Goal: Task Accomplishment & Management: Use online tool/utility

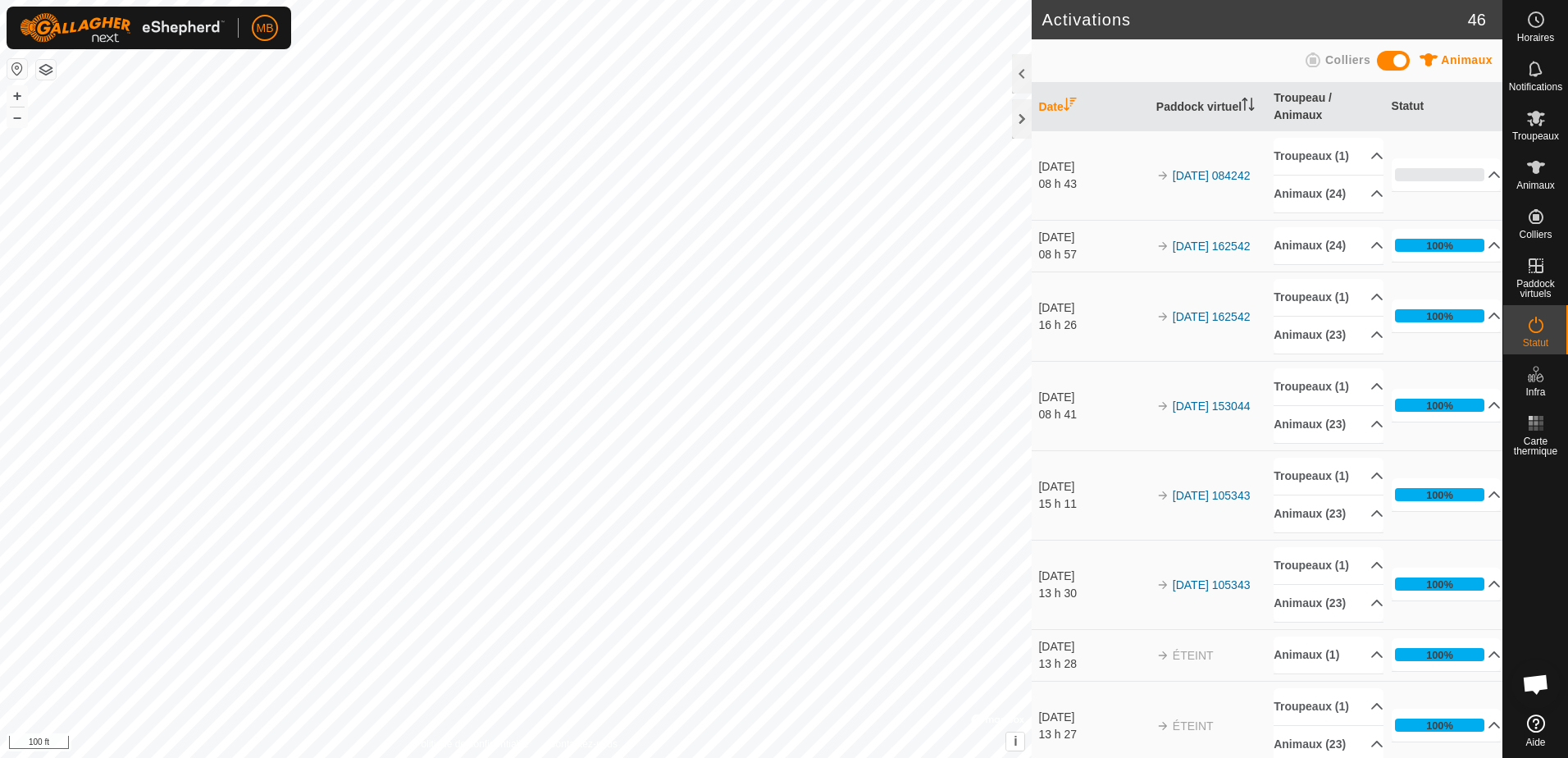
scroll to position [2623, 0]
click at [1532, 172] on icon at bounding box center [1535, 167] width 18 height 13
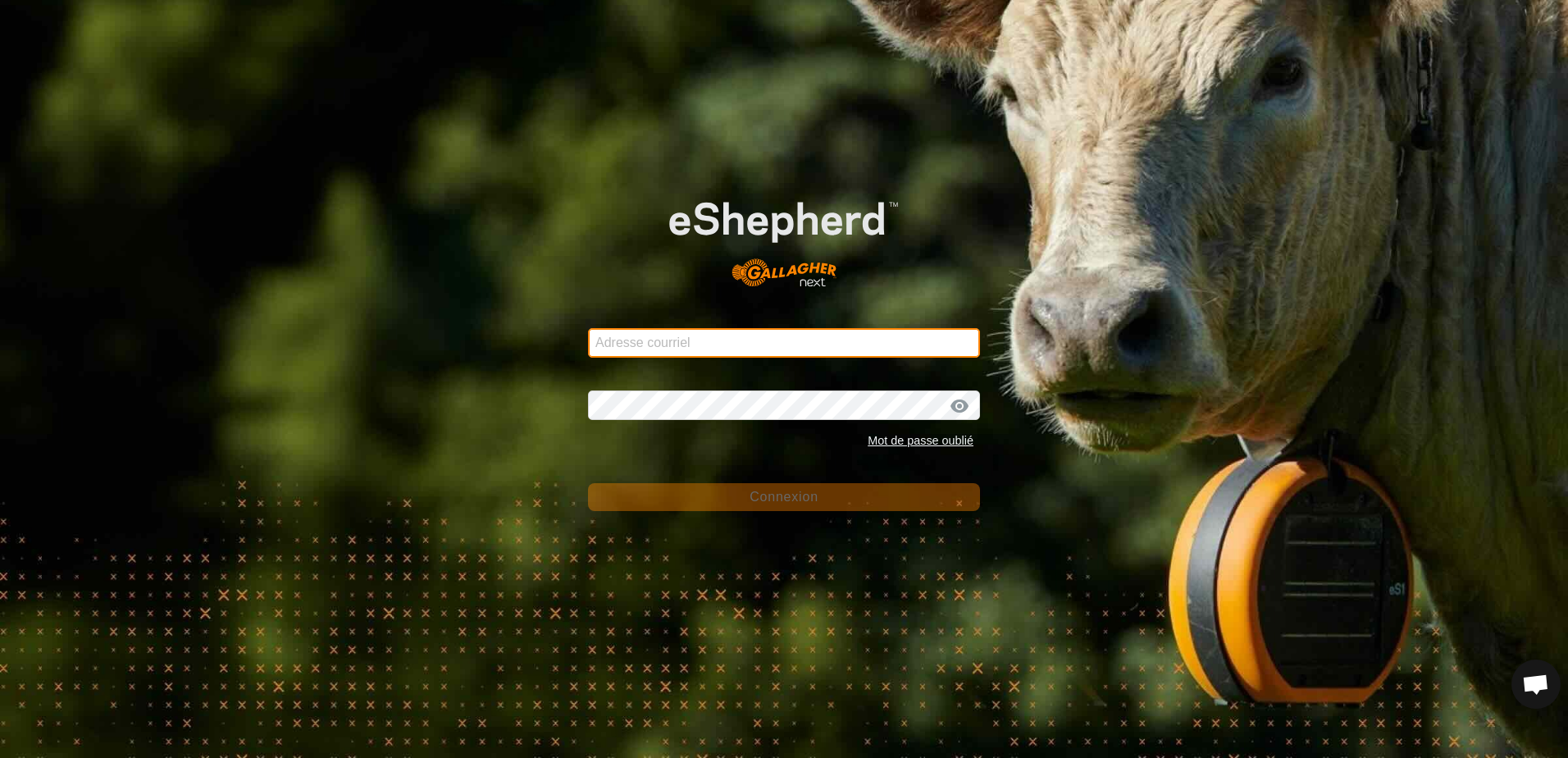
type input "[EMAIL_ADDRESS][DOMAIN_NAME]"
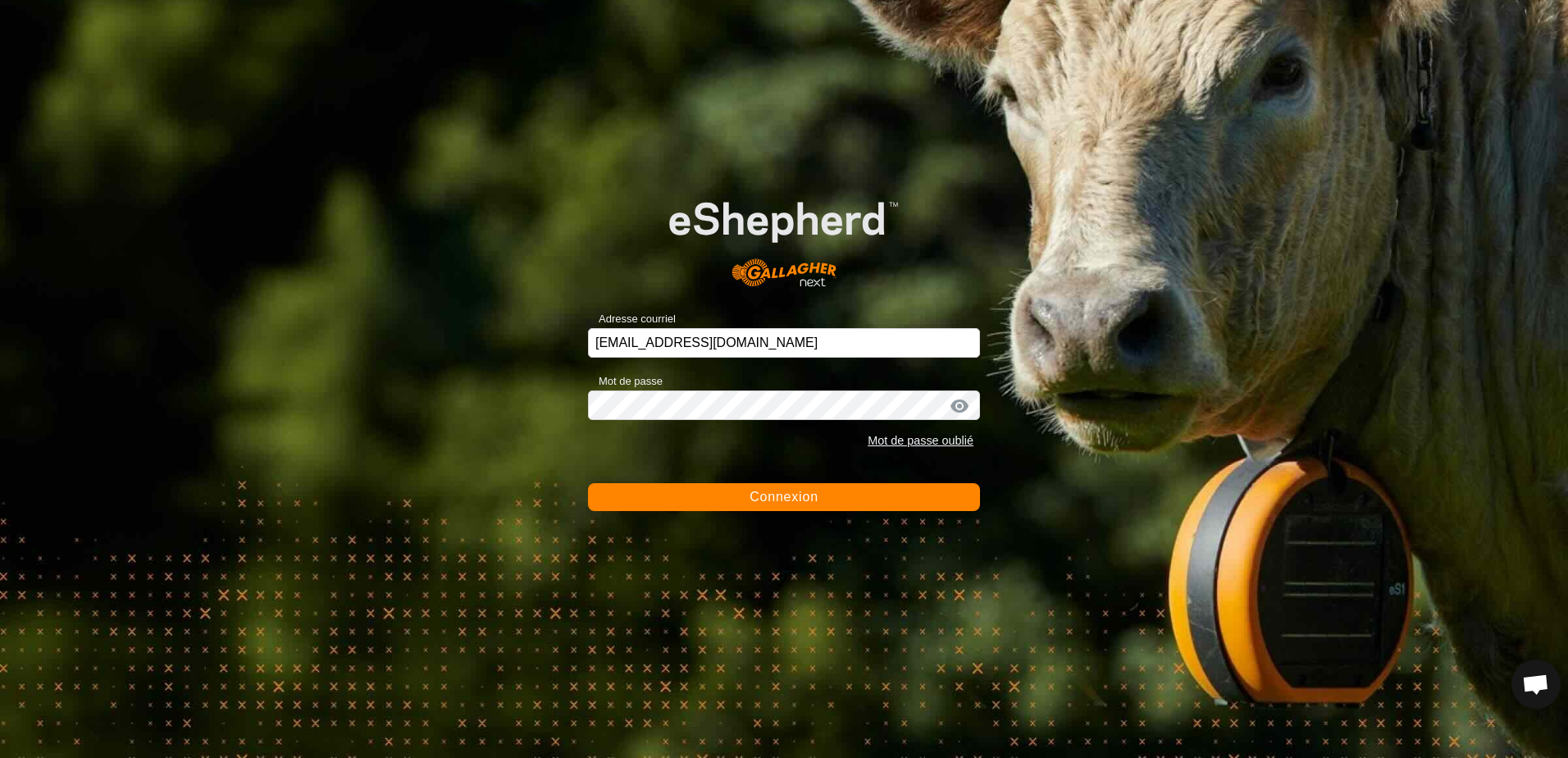
click at [767, 496] on span "Connexion" at bounding box center [784, 496] width 69 height 14
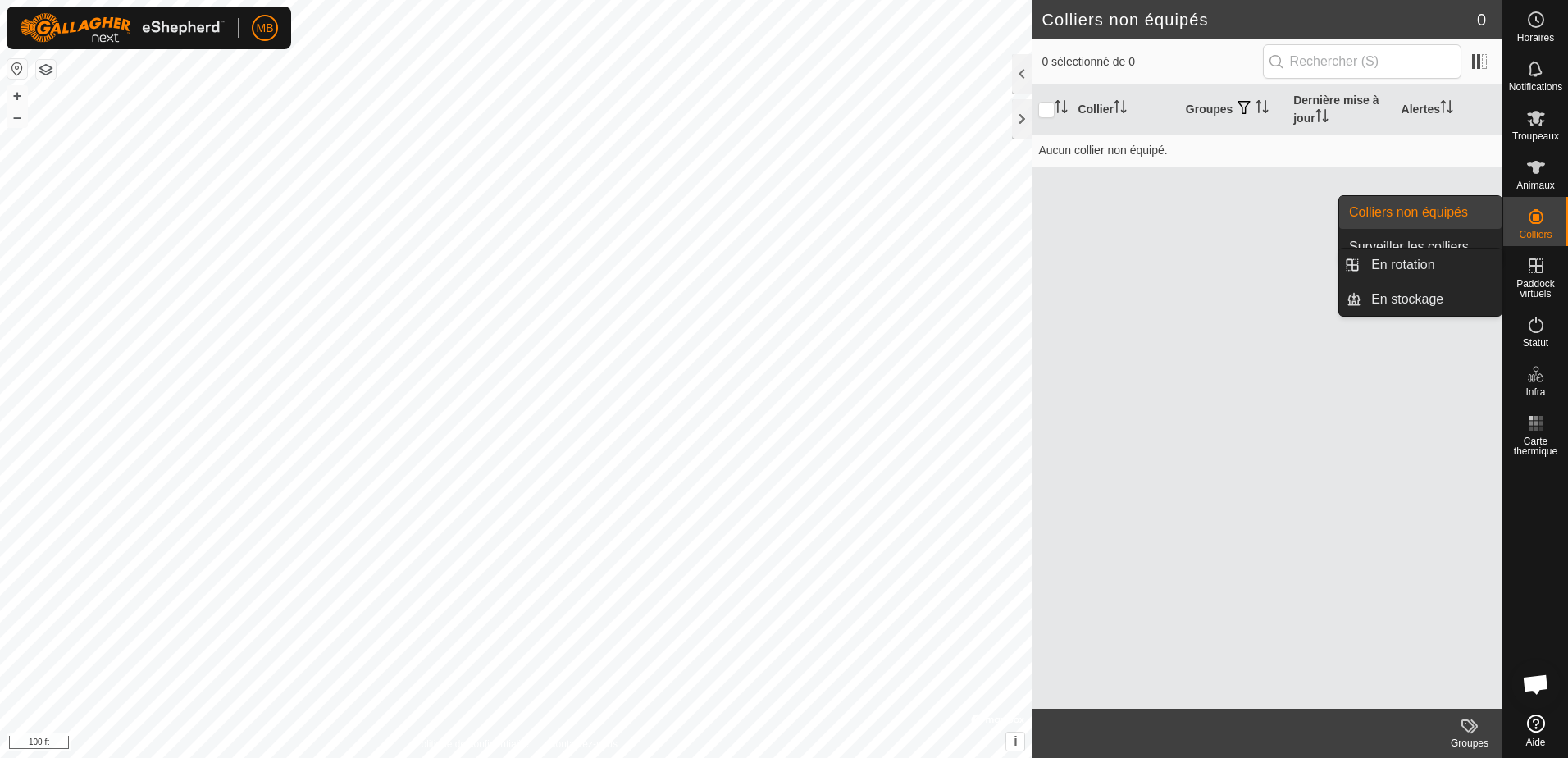
click at [1534, 266] on icon at bounding box center [1536, 266] width 15 height 15
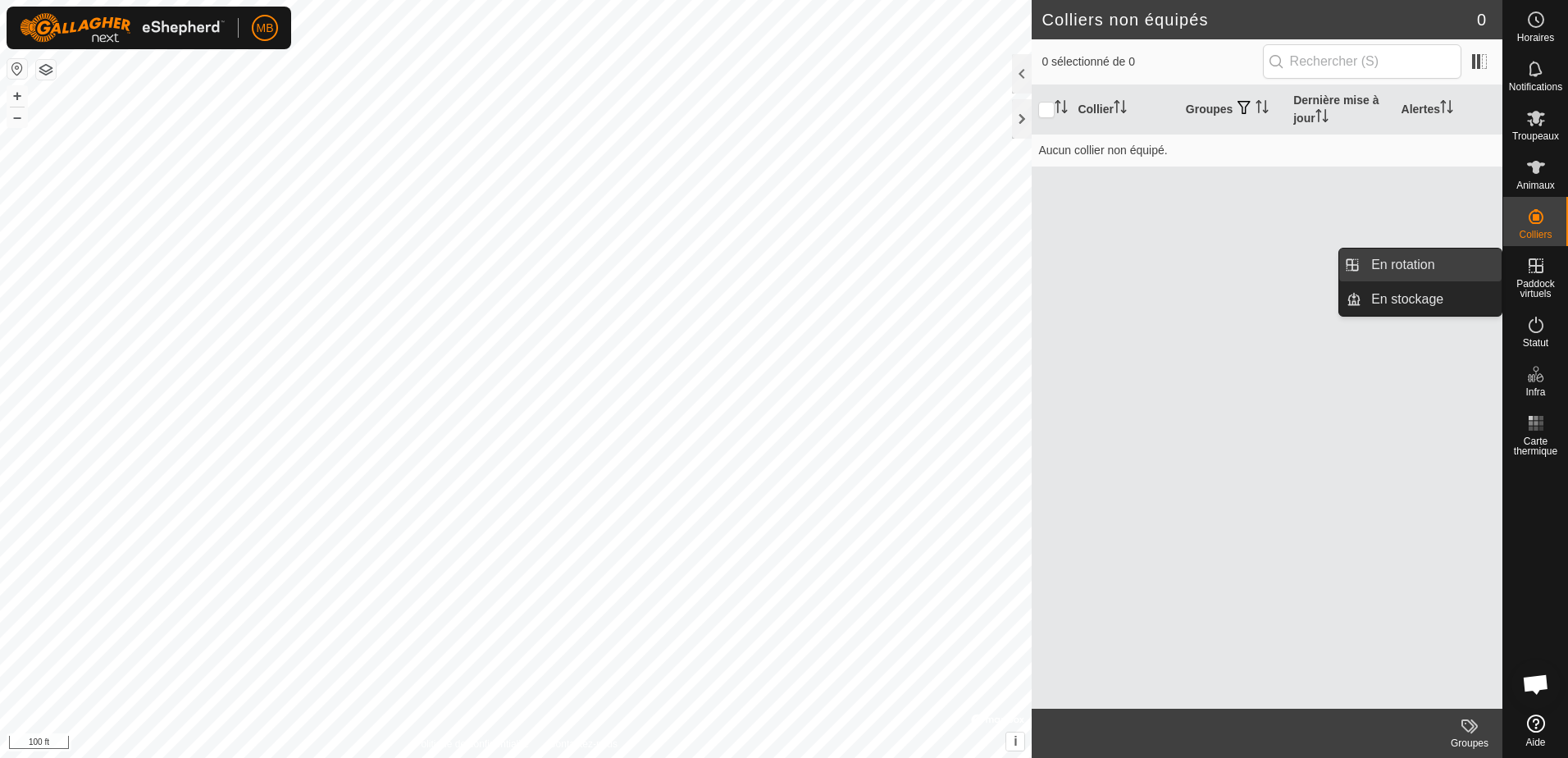
click at [1403, 272] on link "En rotation" at bounding box center [1431, 264] width 140 height 33
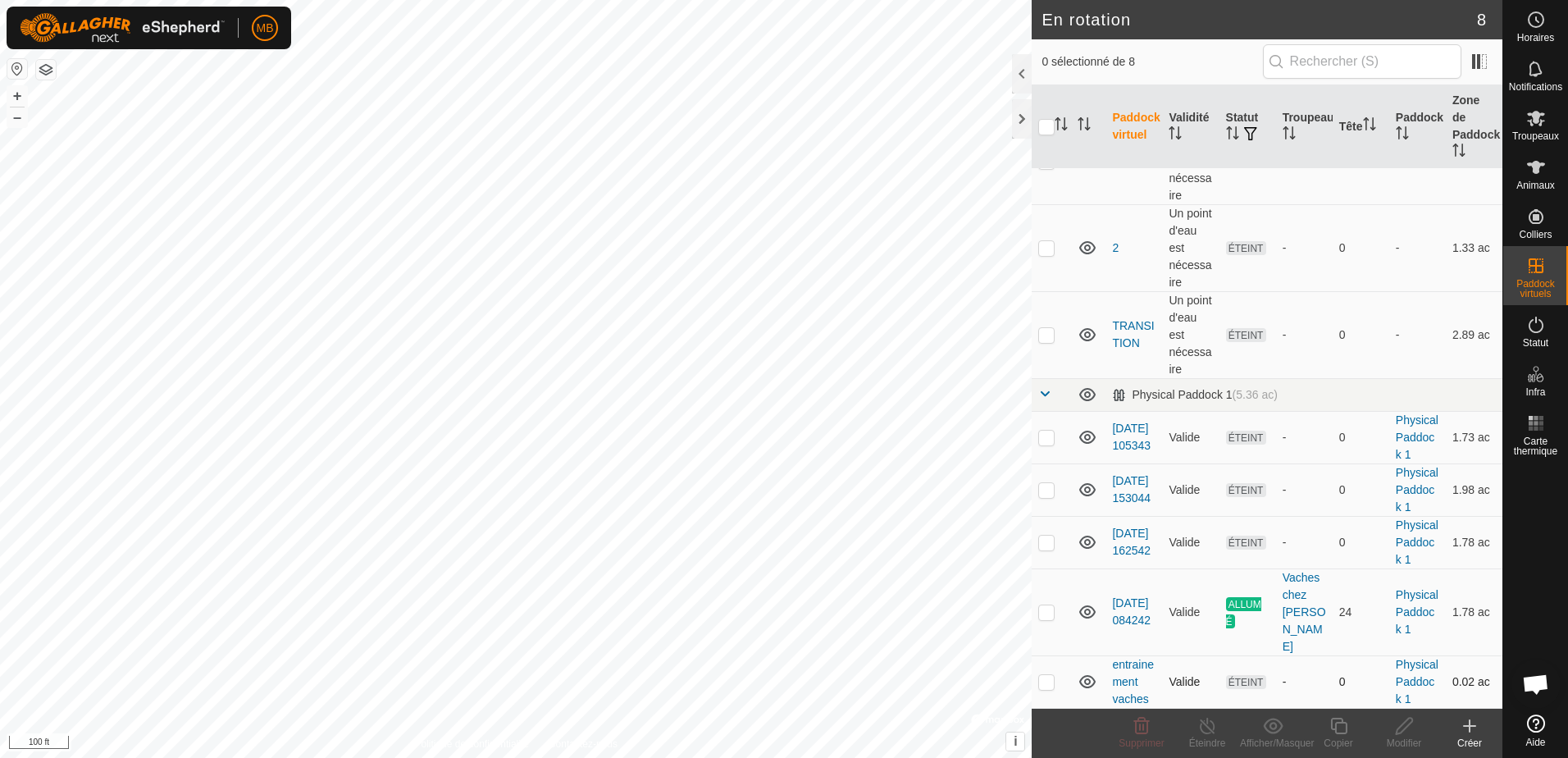
scroll to position [164, 0]
click at [1476, 729] on icon at bounding box center [1469, 725] width 20 height 20
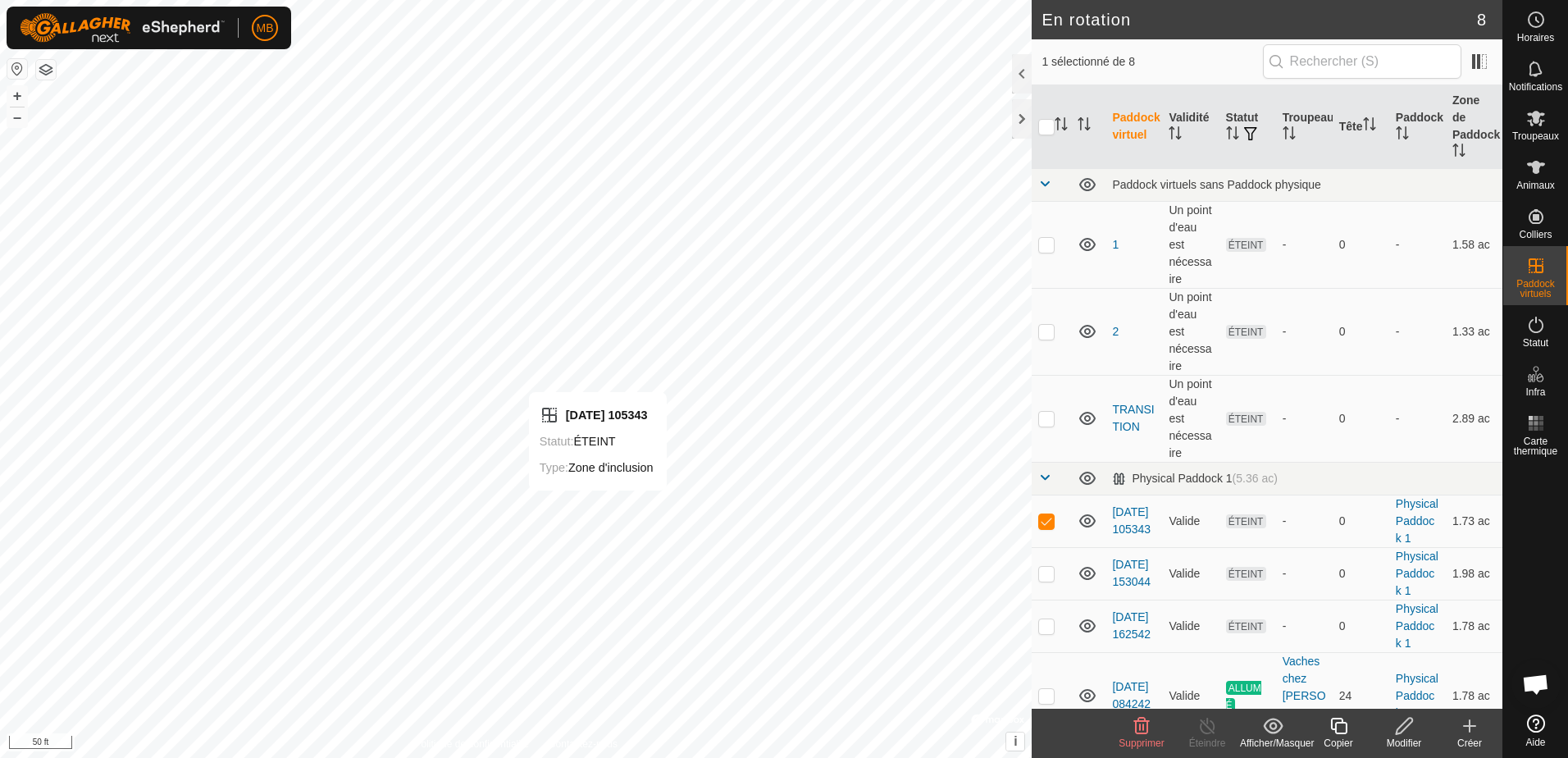
checkbox input "false"
click at [1465, 726] on icon at bounding box center [1469, 726] width 11 height 0
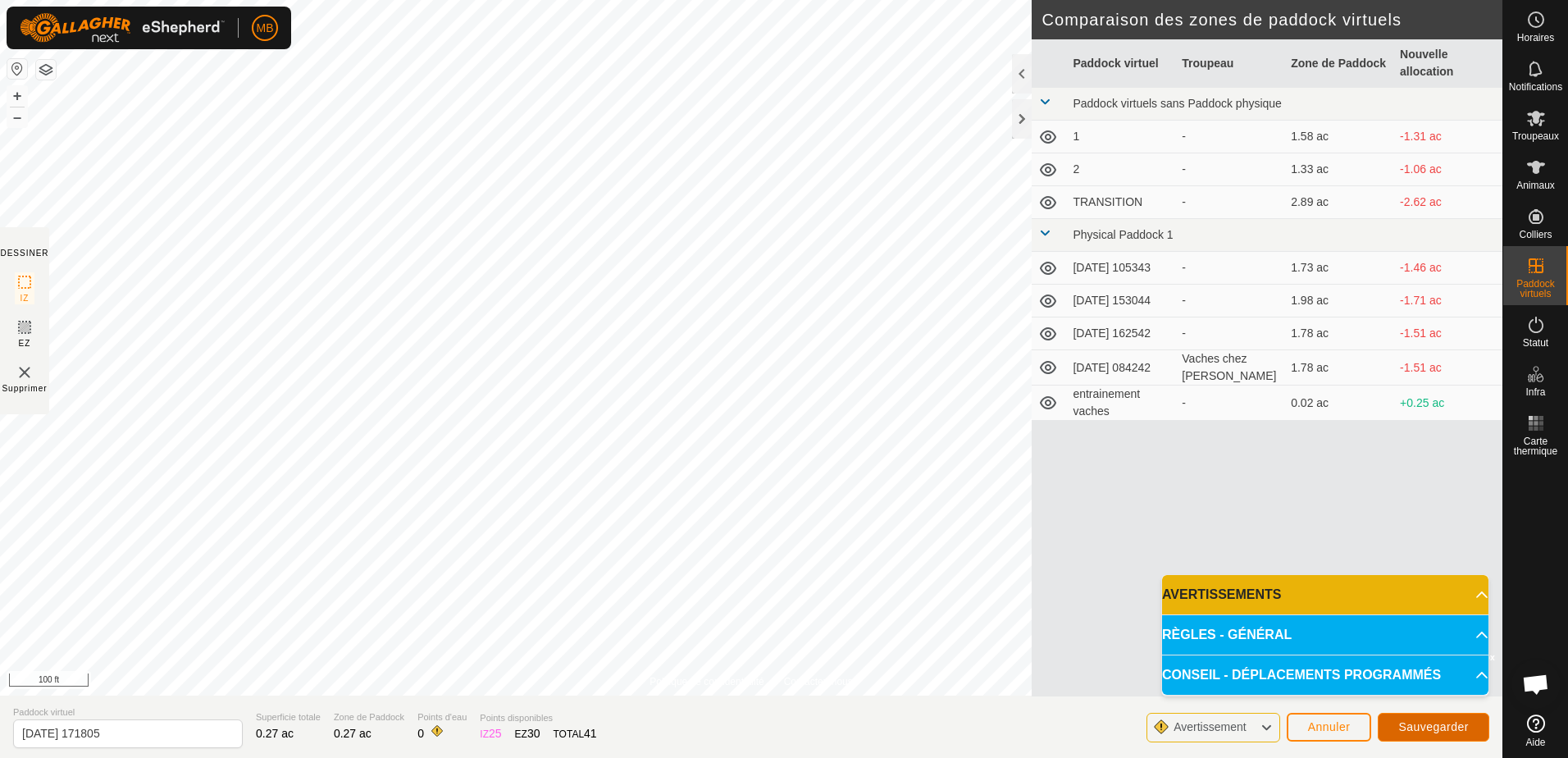
click at [1435, 732] on span "Sauvegarder" at bounding box center [1433, 727] width 71 height 13
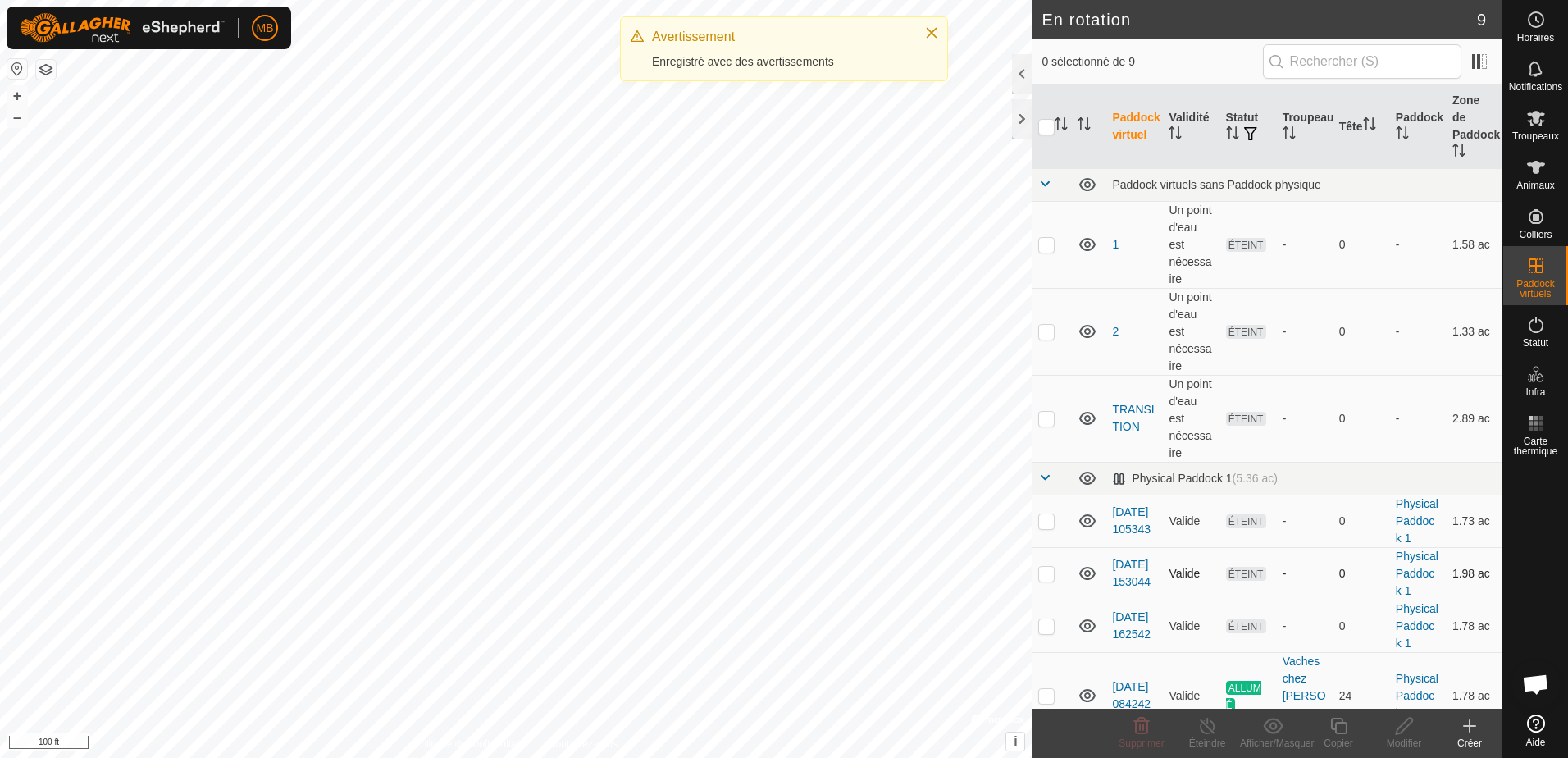
checkbox input "true"
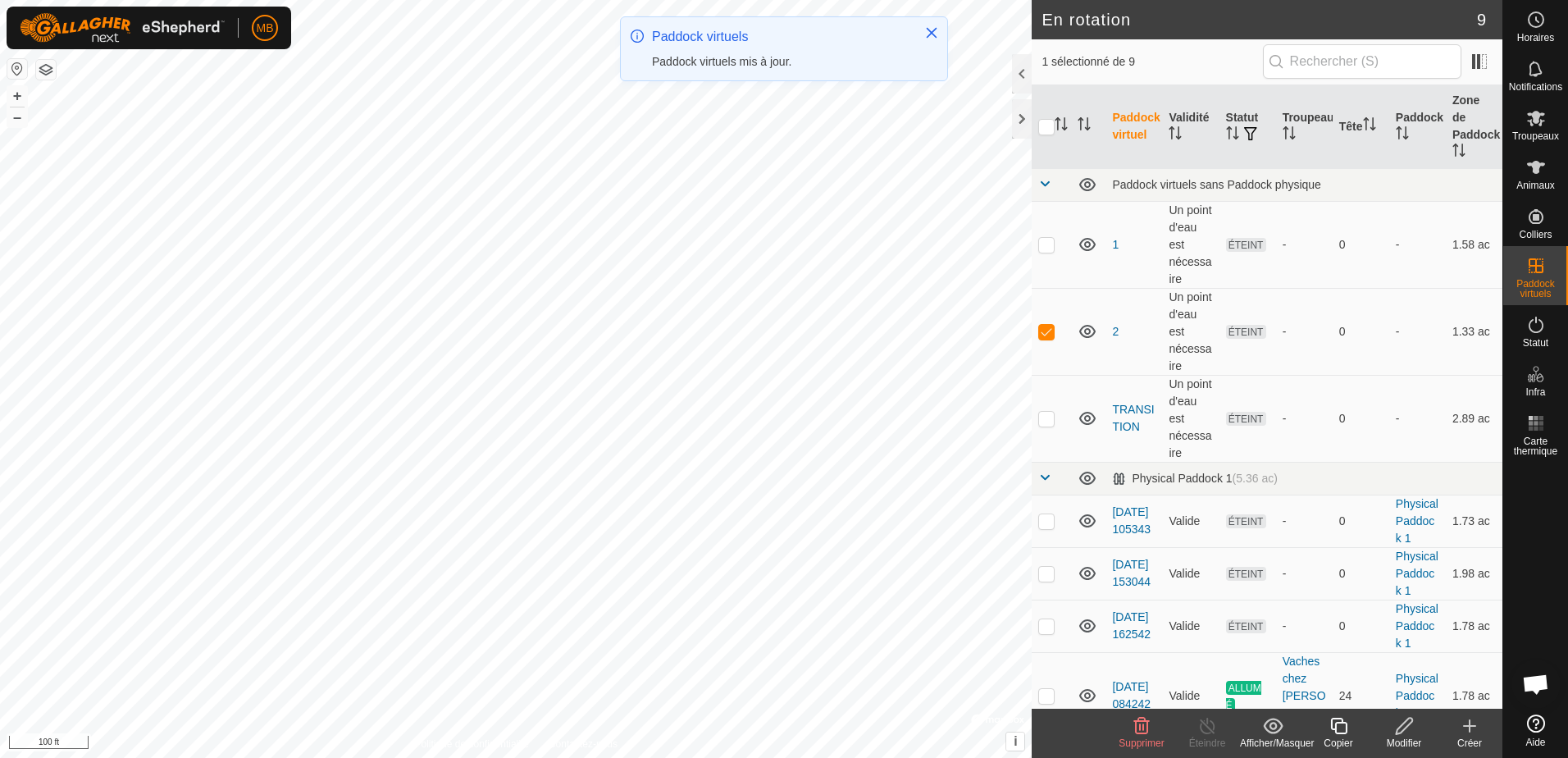
click at [1137, 732] on icon at bounding box center [1141, 725] width 20 height 20
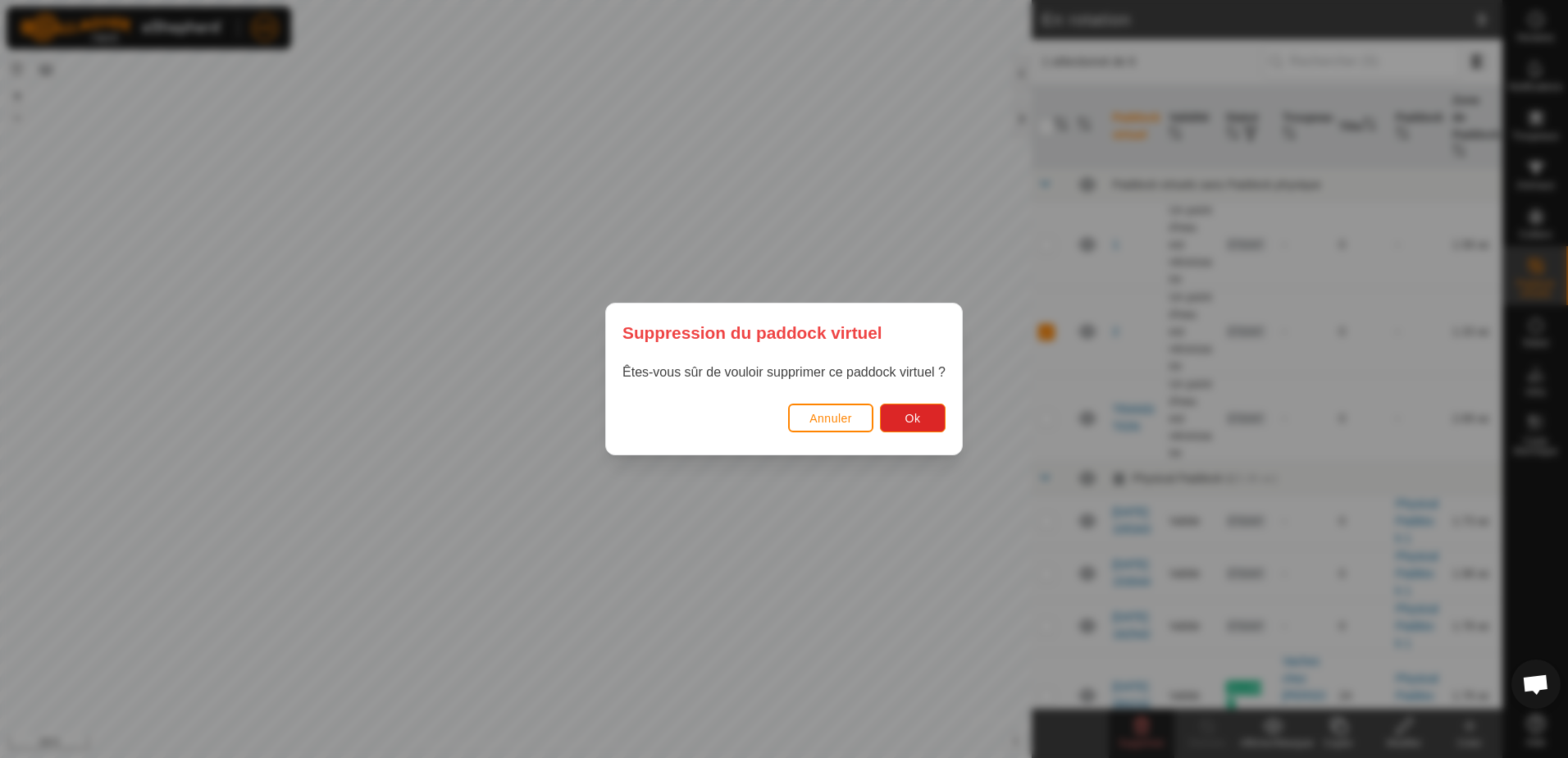
click at [916, 397] on div "Êtes-vous sûr de vouloir supprimer ce paddock virtuel ?" at bounding box center [784, 380] width 355 height 36
click at [917, 414] on span "Ok" at bounding box center [913, 419] width 16 height 13
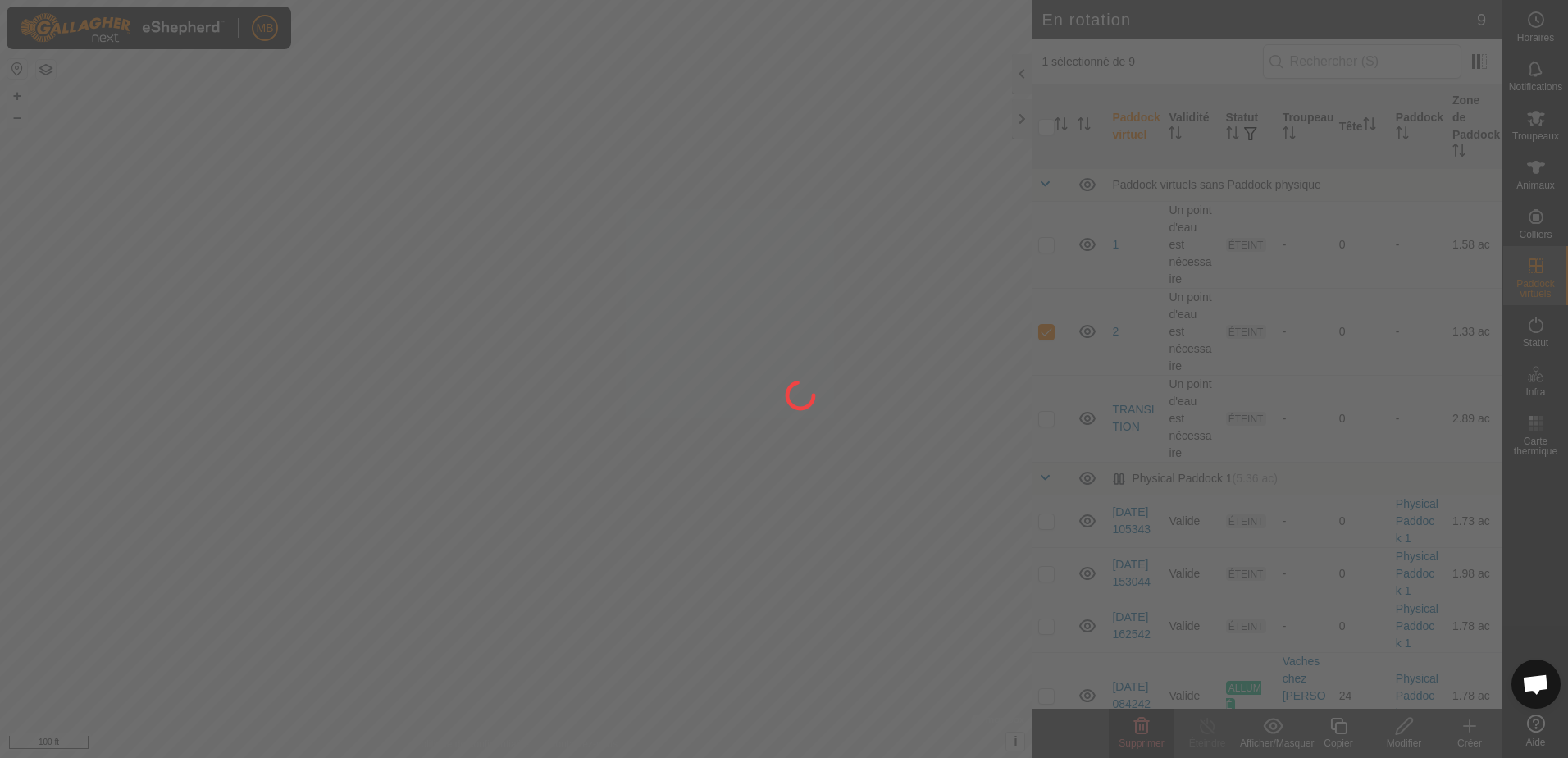
checkbox input "false"
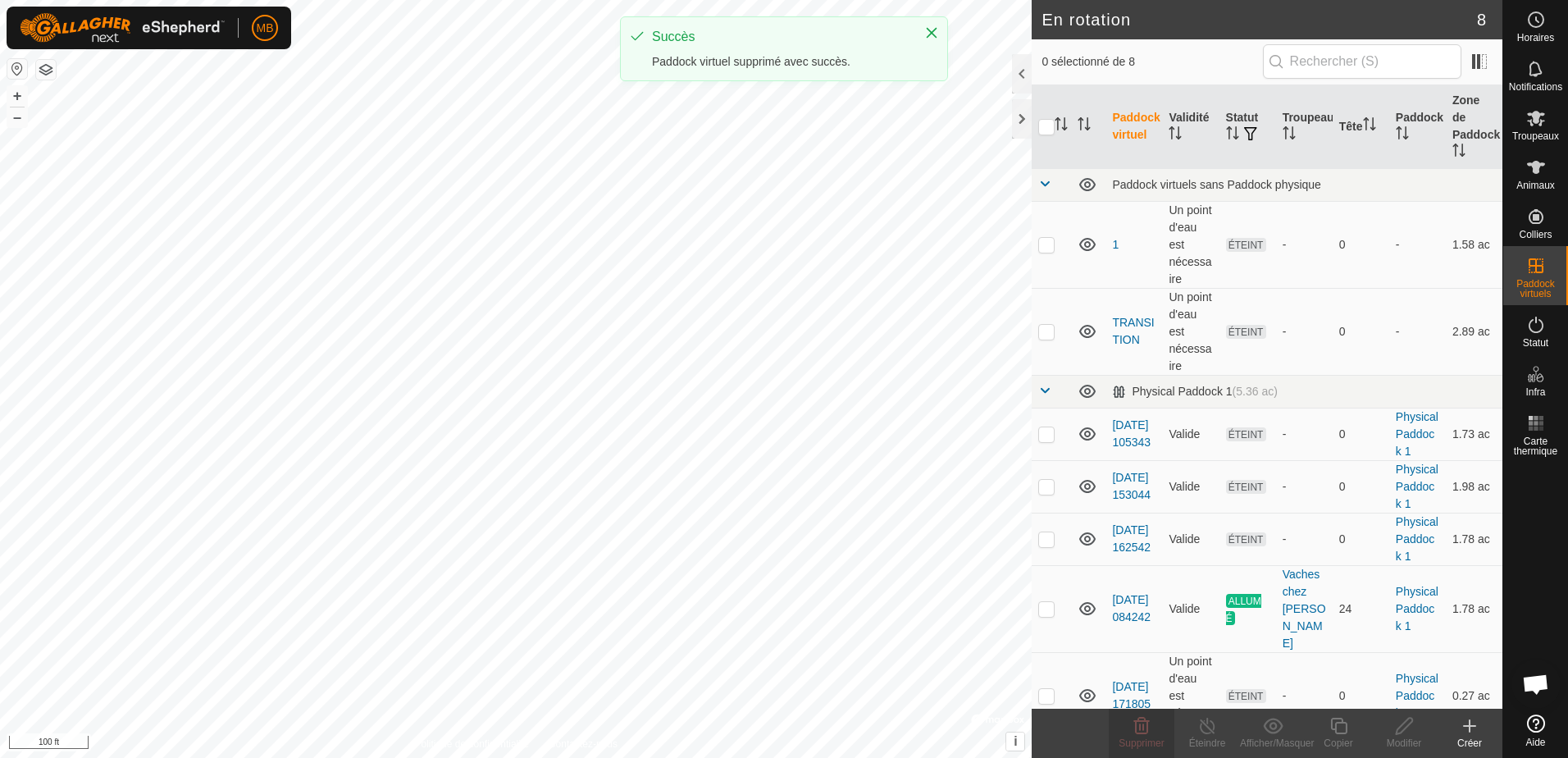
checkbox input "true"
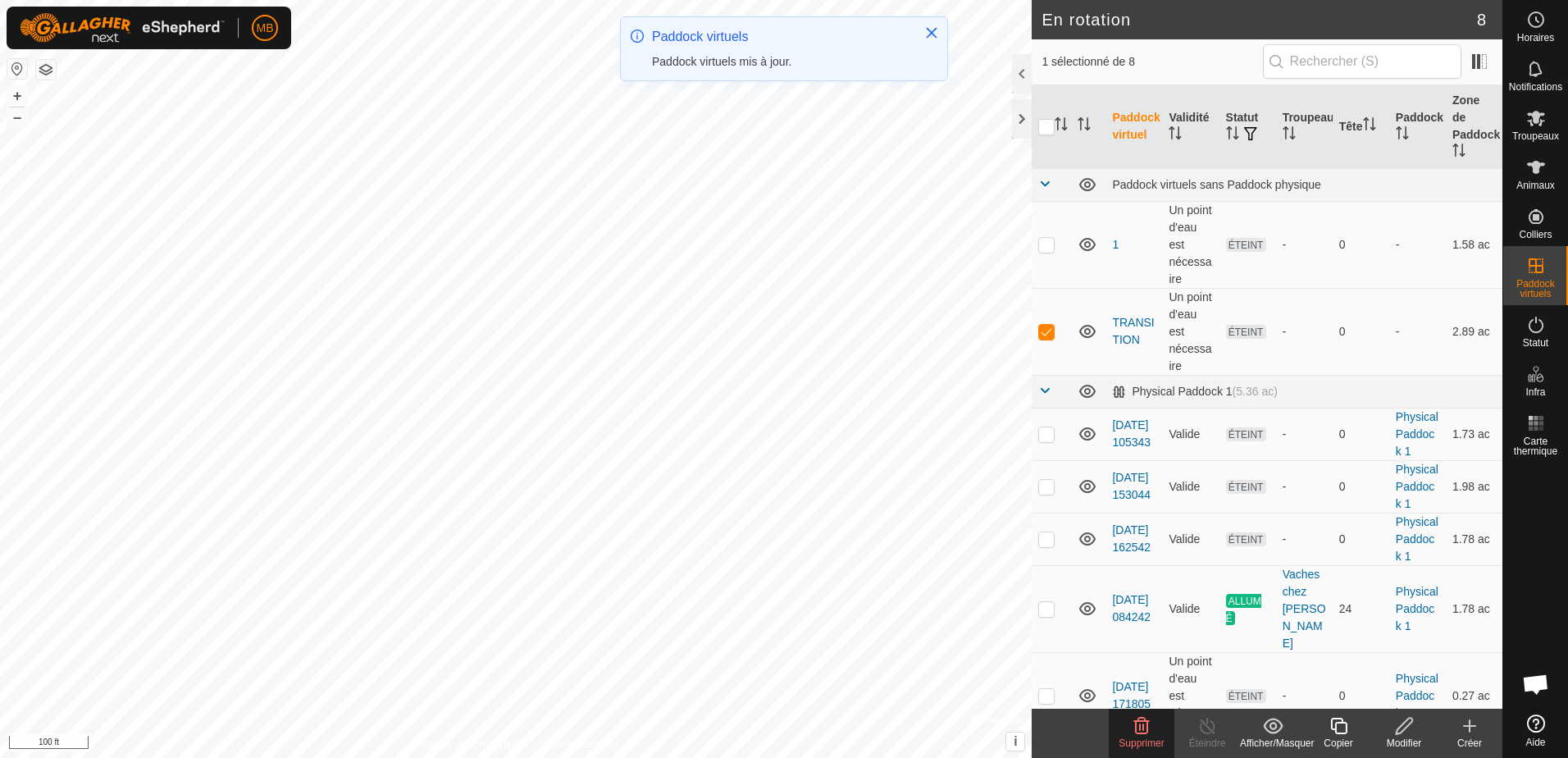
click at [1137, 724] on icon at bounding box center [1141, 725] width 20 height 20
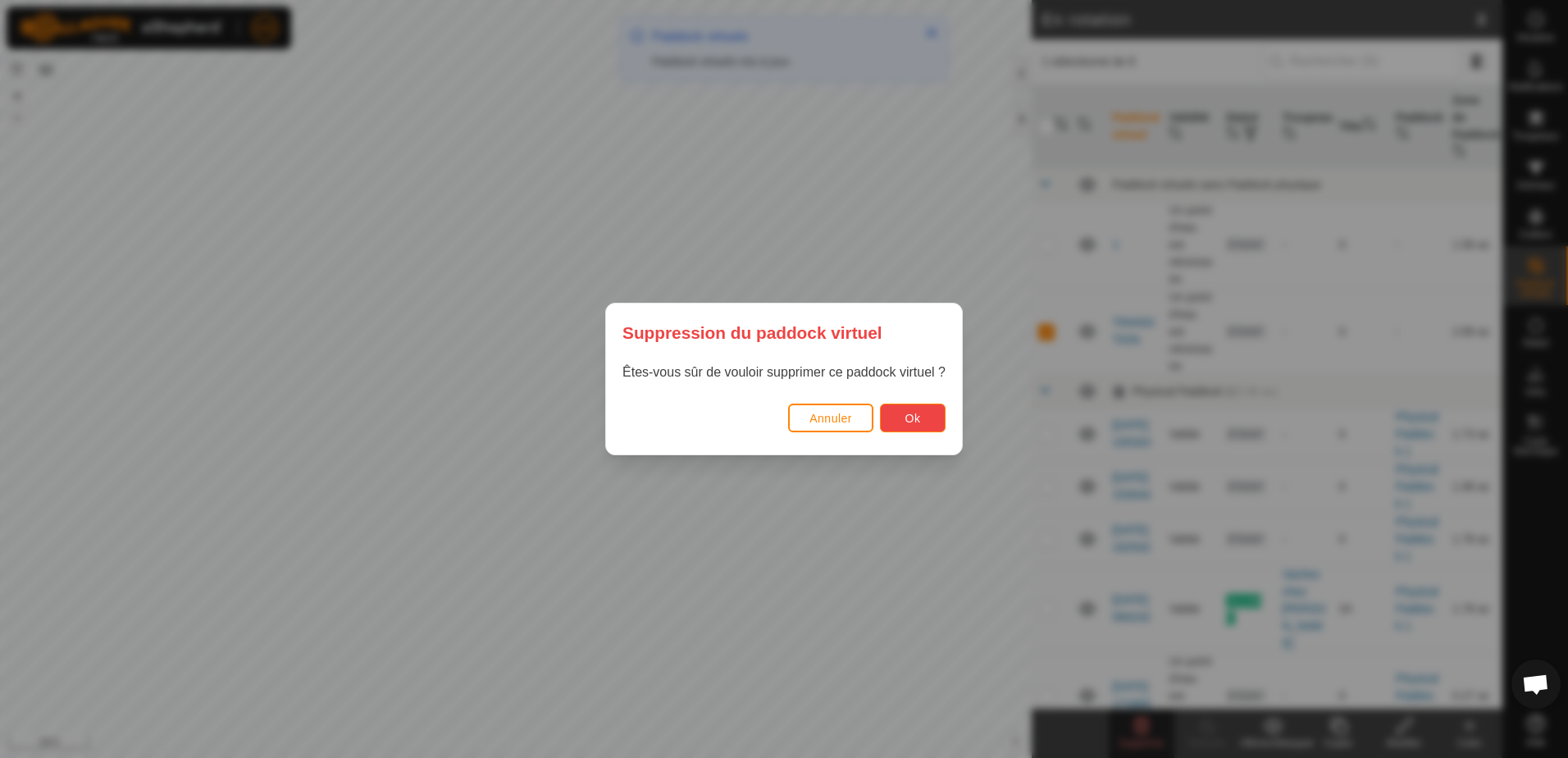
click at [898, 412] on button "Ok" at bounding box center [913, 418] width 66 height 28
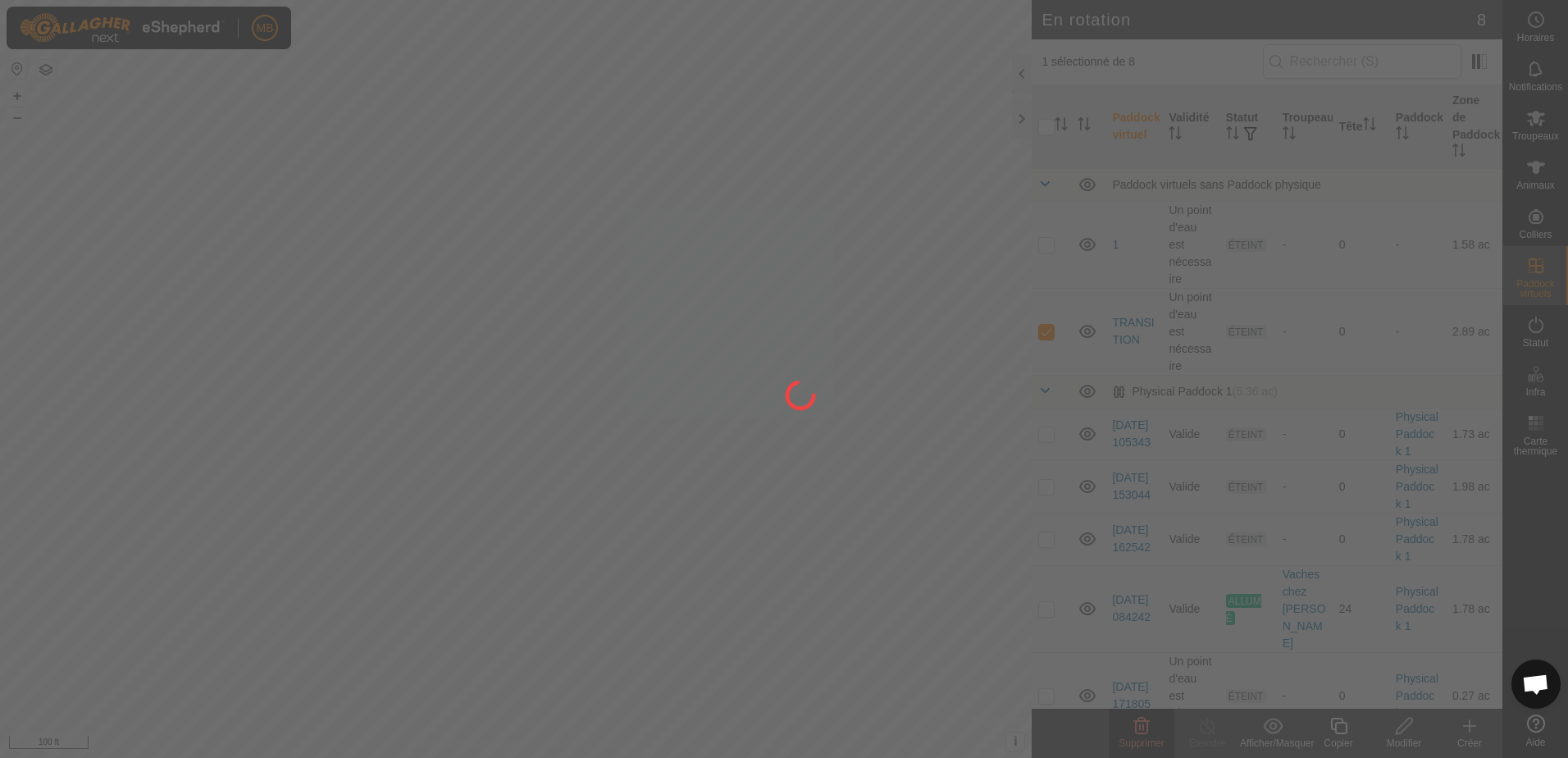
checkbox input "false"
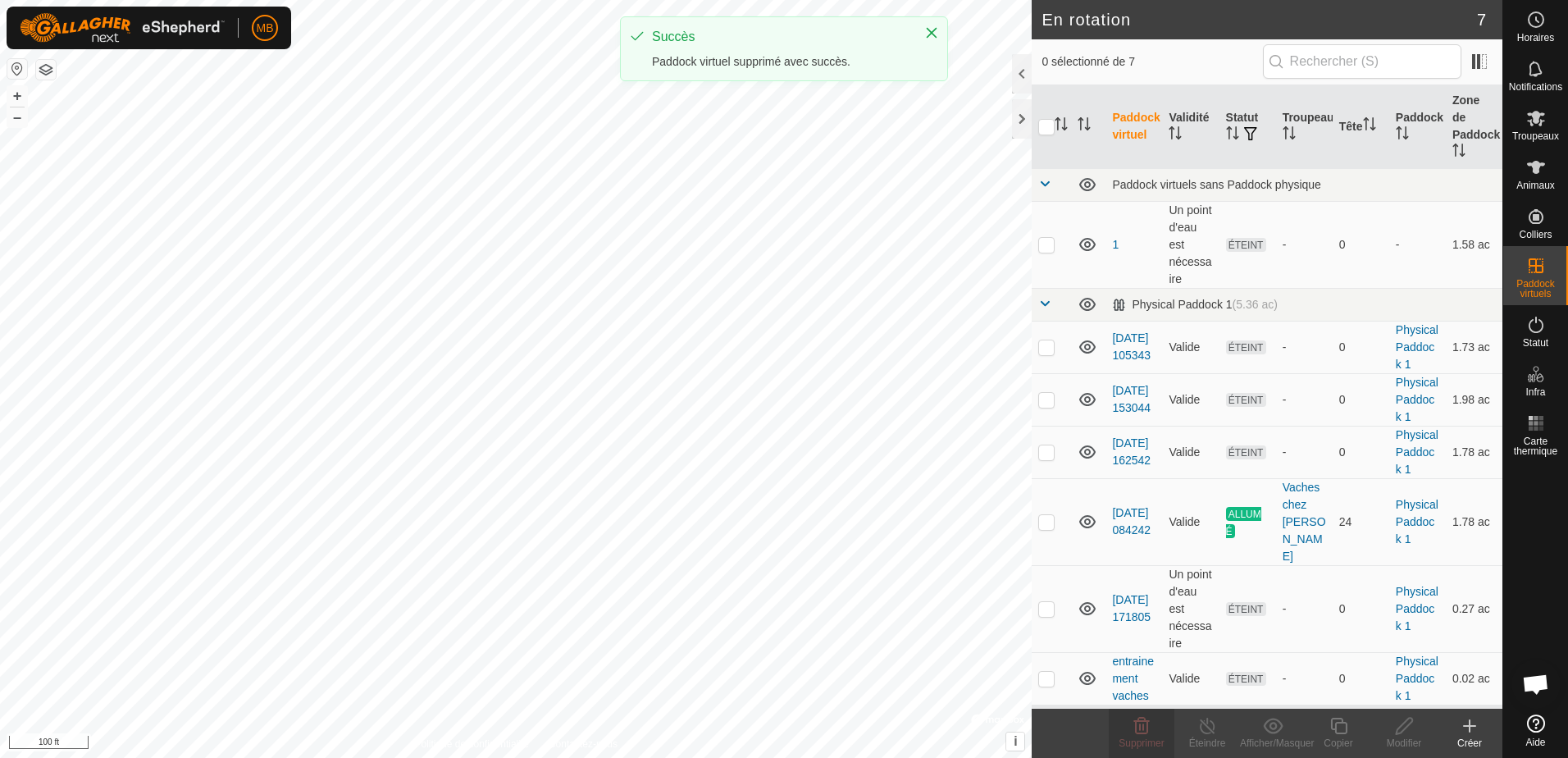
checkbox input "true"
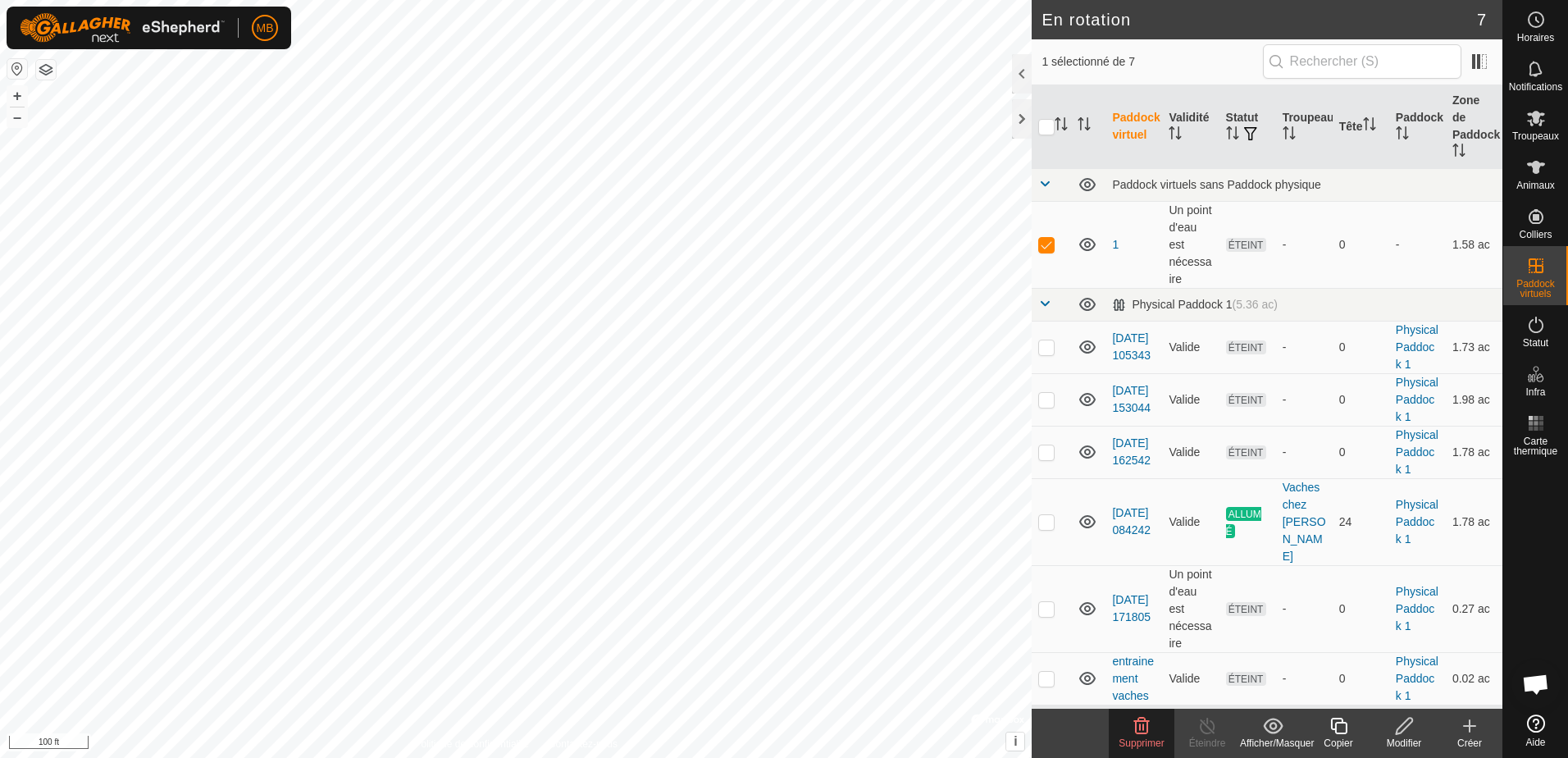
click at [1134, 727] on icon at bounding box center [1141, 725] width 20 height 20
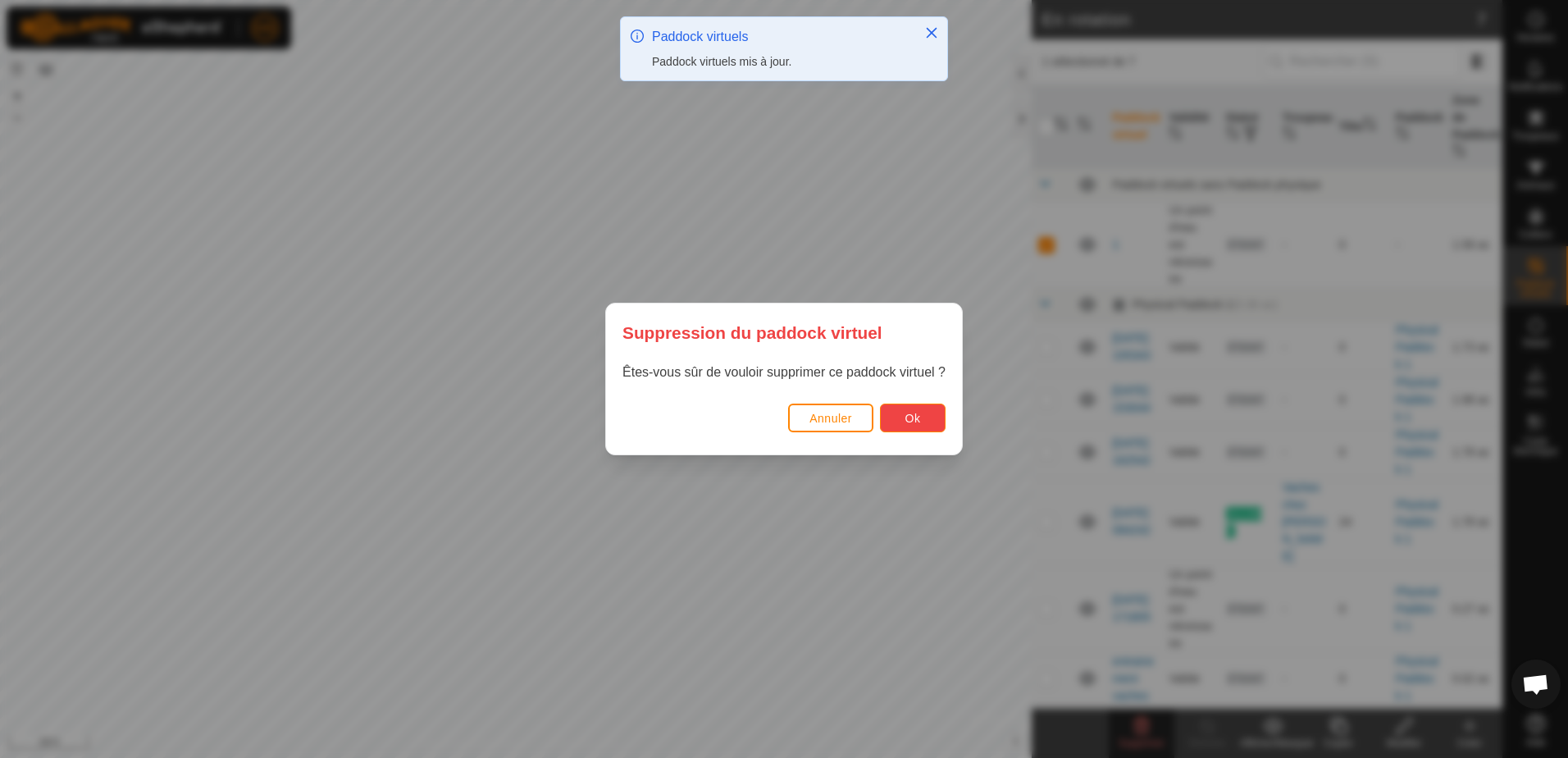
click at [906, 418] on span "Ok" at bounding box center [913, 419] width 16 height 13
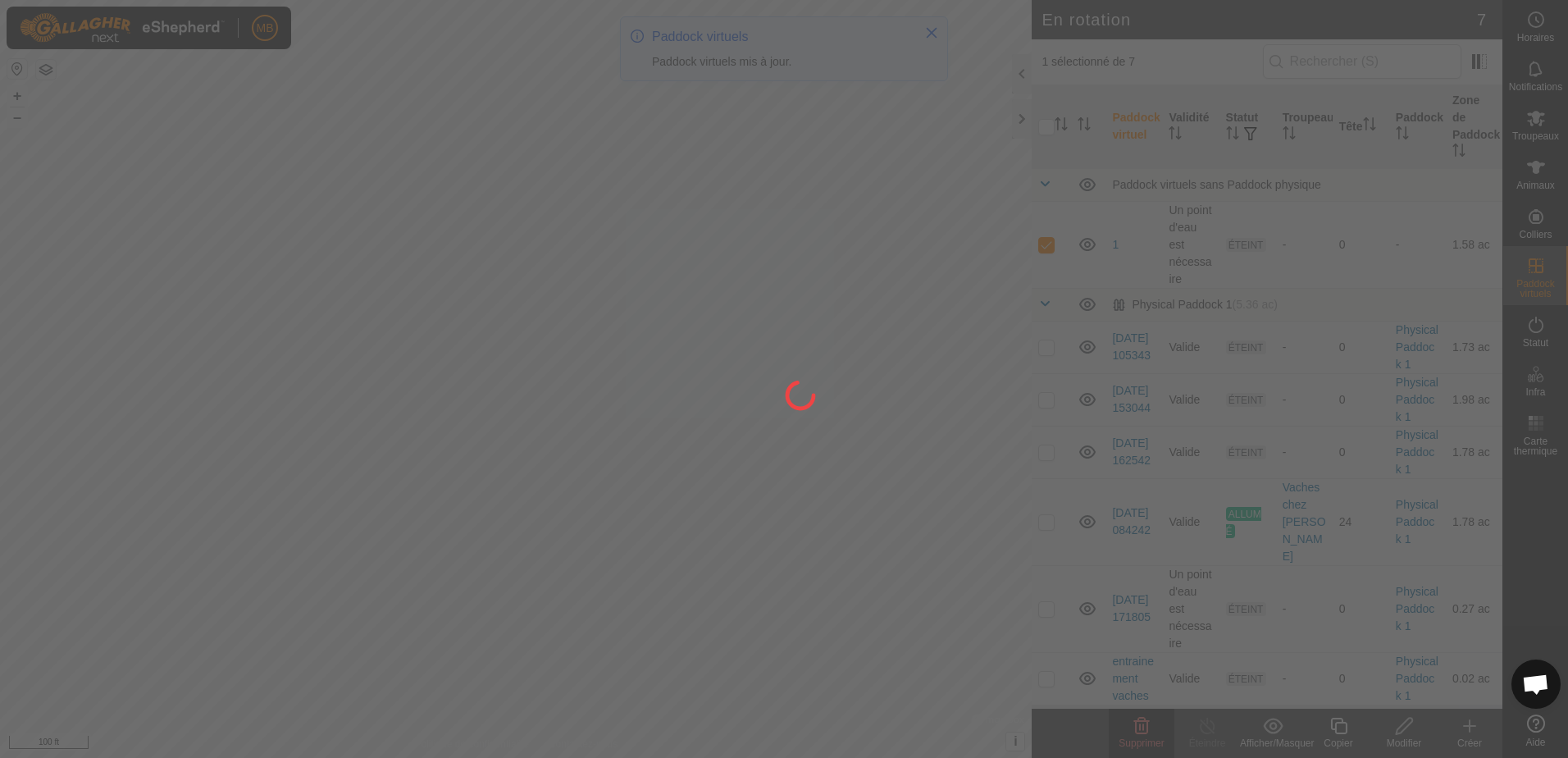
checkbox input "false"
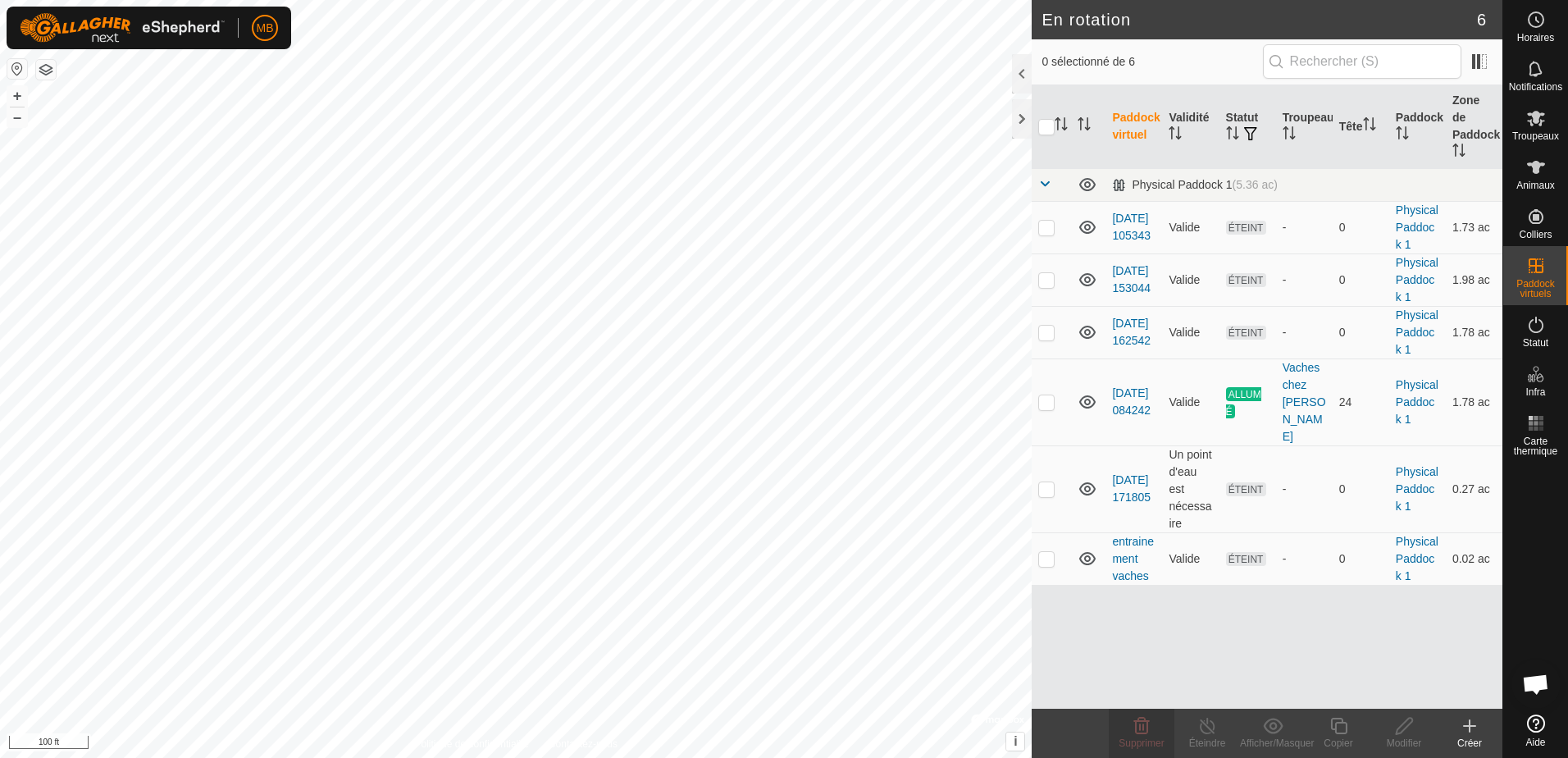
checkbox input "true"
click at [1393, 733] on edit-svg-icon at bounding box center [1404, 725] width 66 height 20
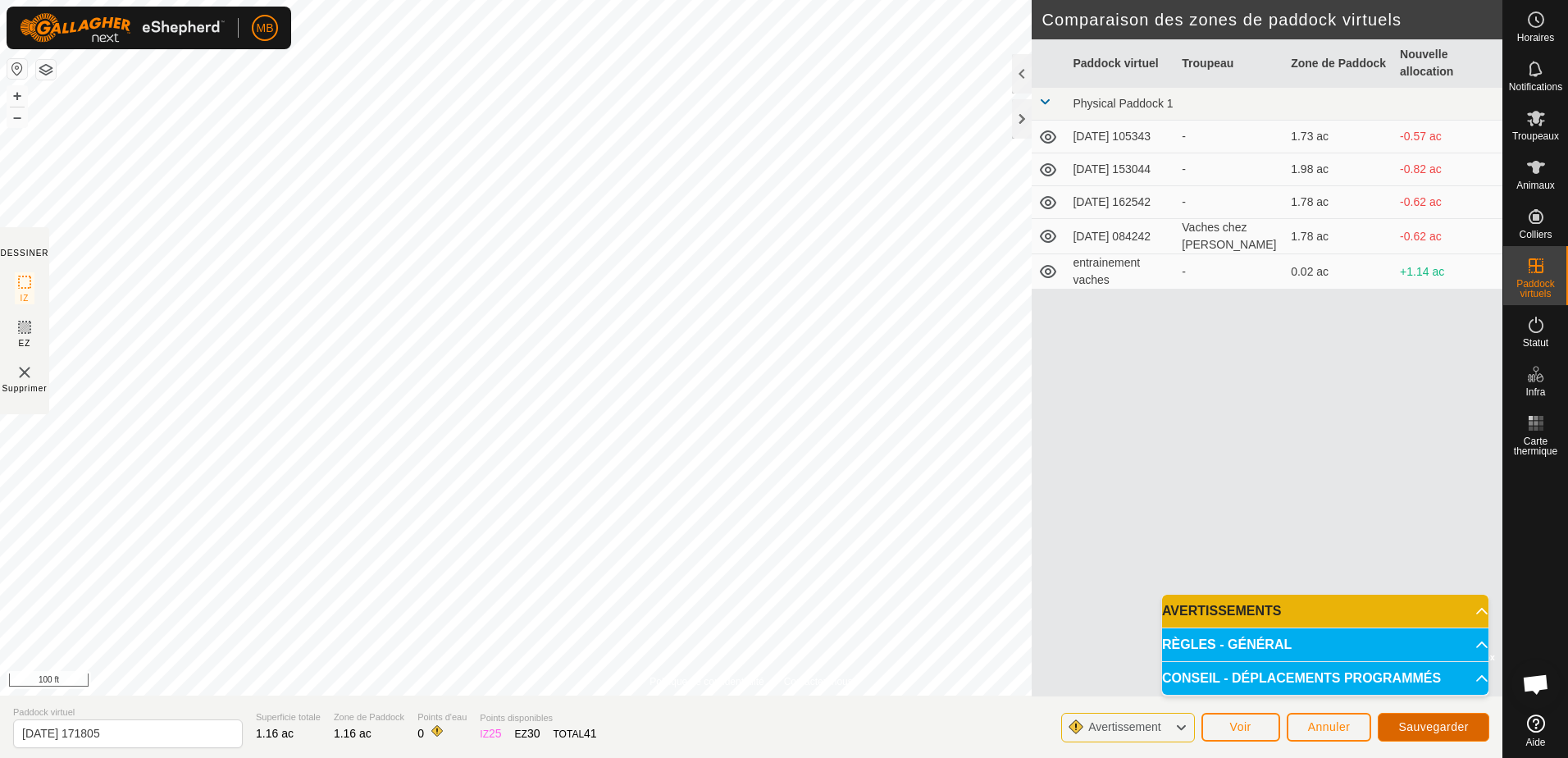
click at [1436, 726] on span "Sauvegarder" at bounding box center [1433, 727] width 71 height 13
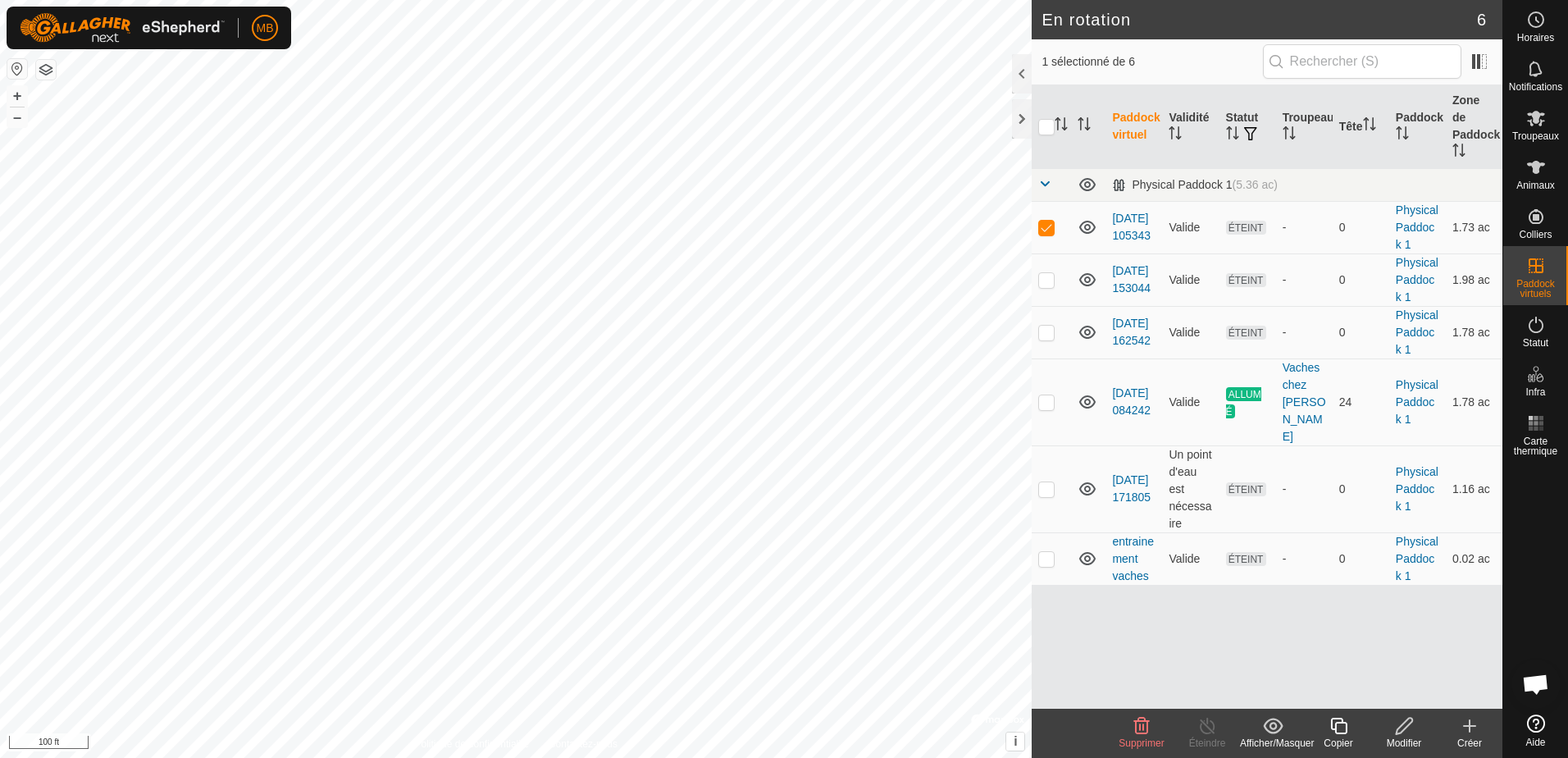
click at [1135, 733] on icon at bounding box center [1142, 725] width 16 height 16
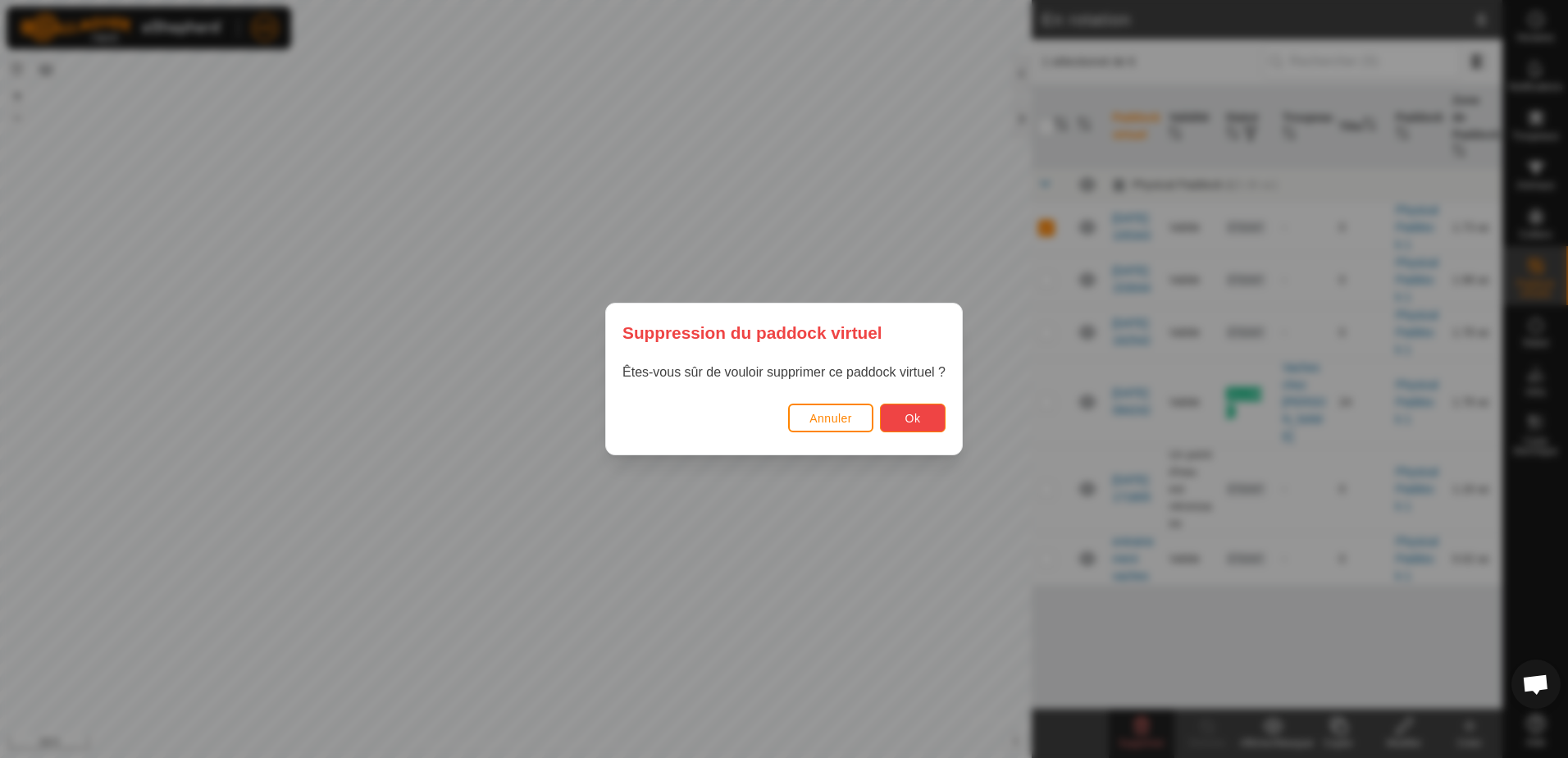
click at [900, 417] on button "Ok" at bounding box center [913, 418] width 66 height 28
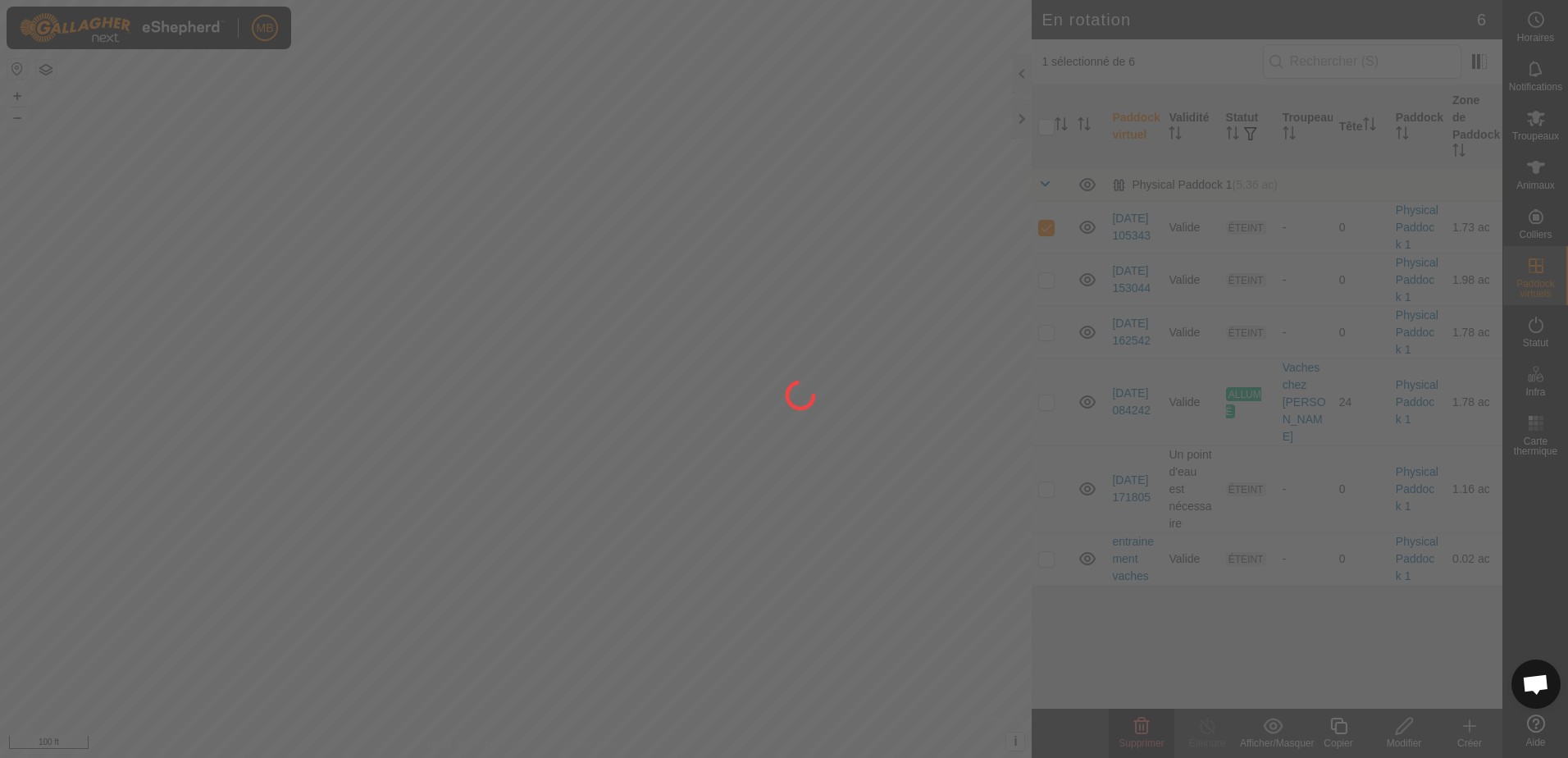
checkbox input "false"
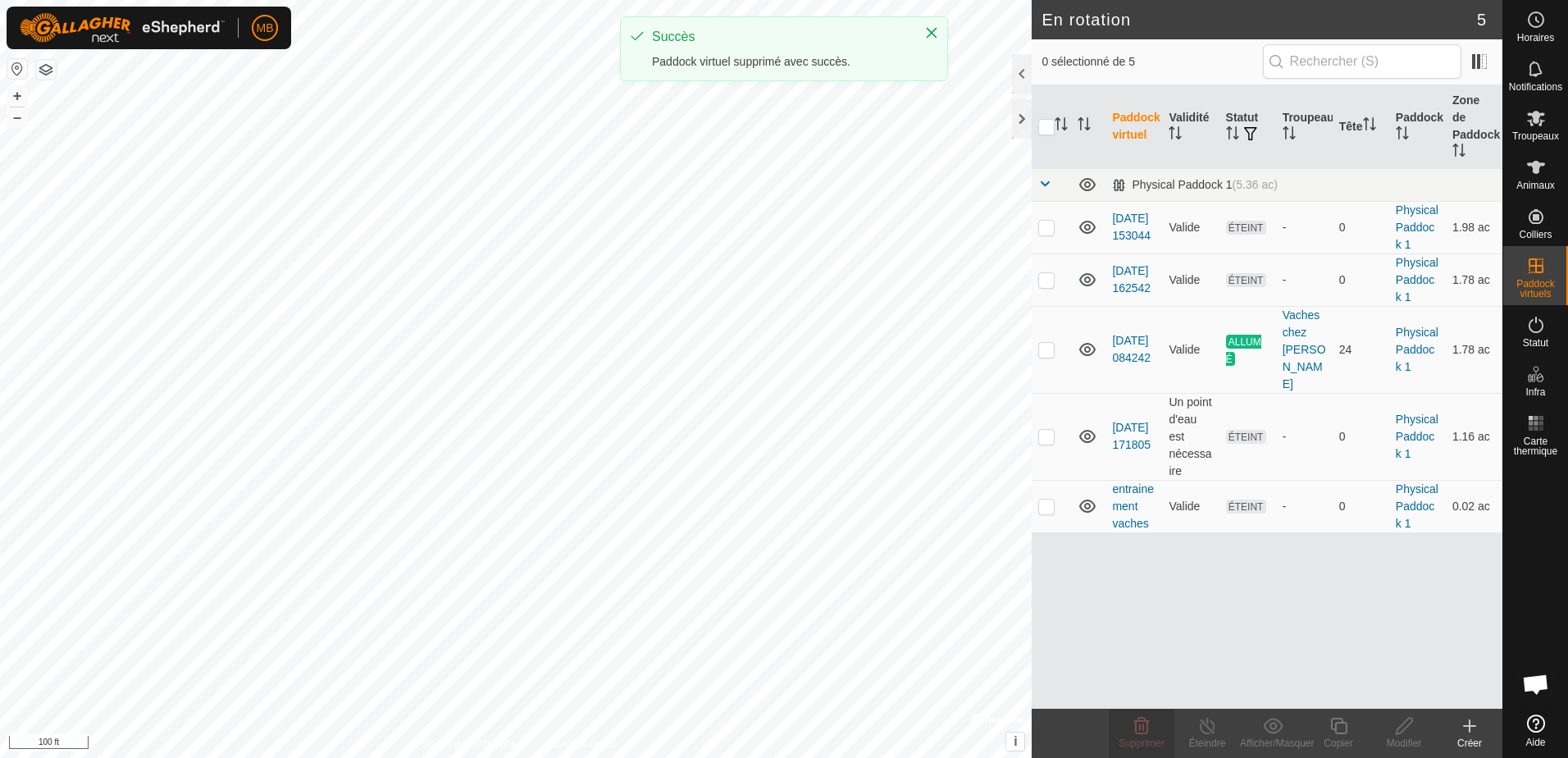
checkbox input "true"
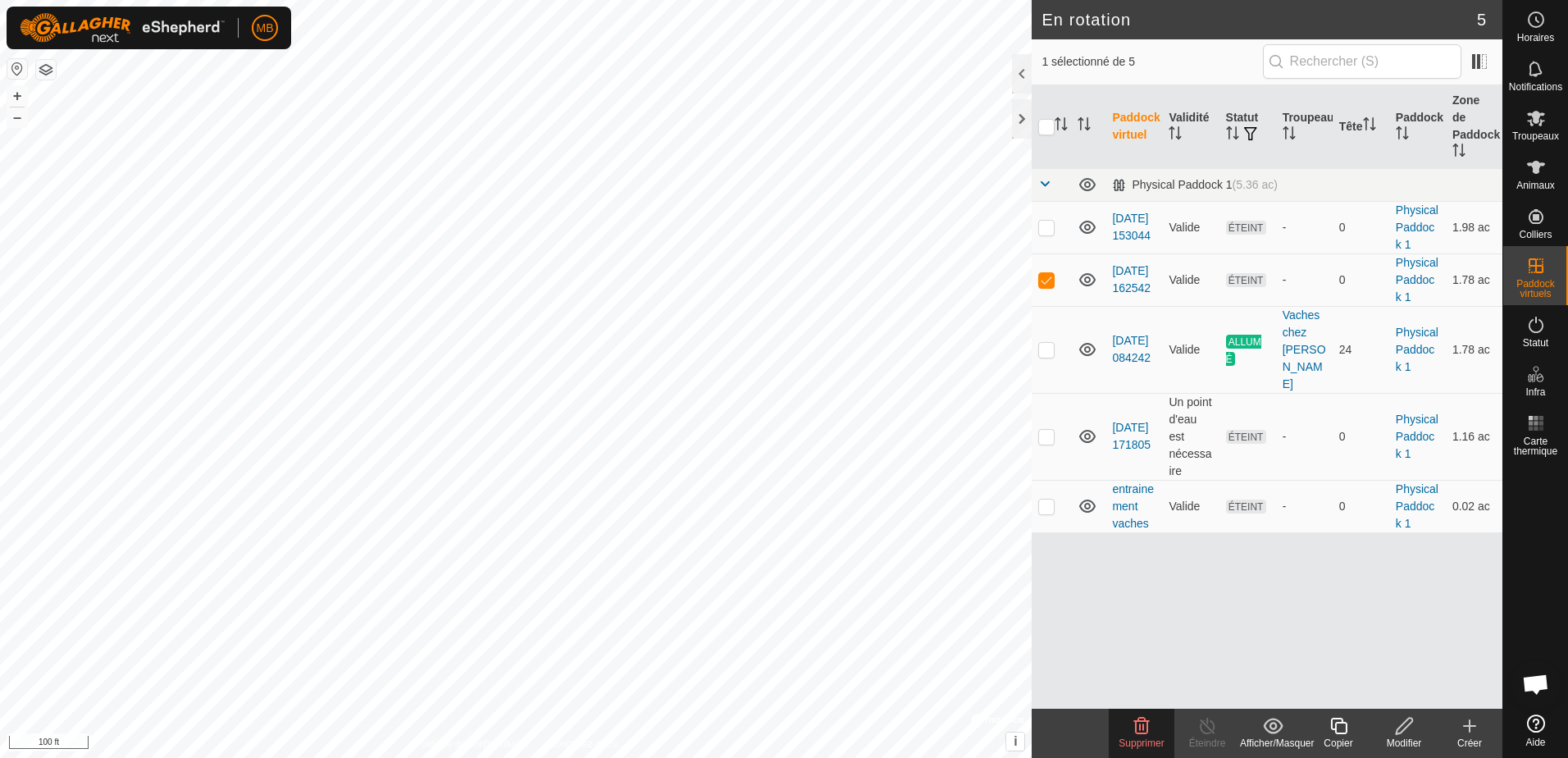
click at [1138, 724] on icon at bounding box center [1141, 725] width 20 height 20
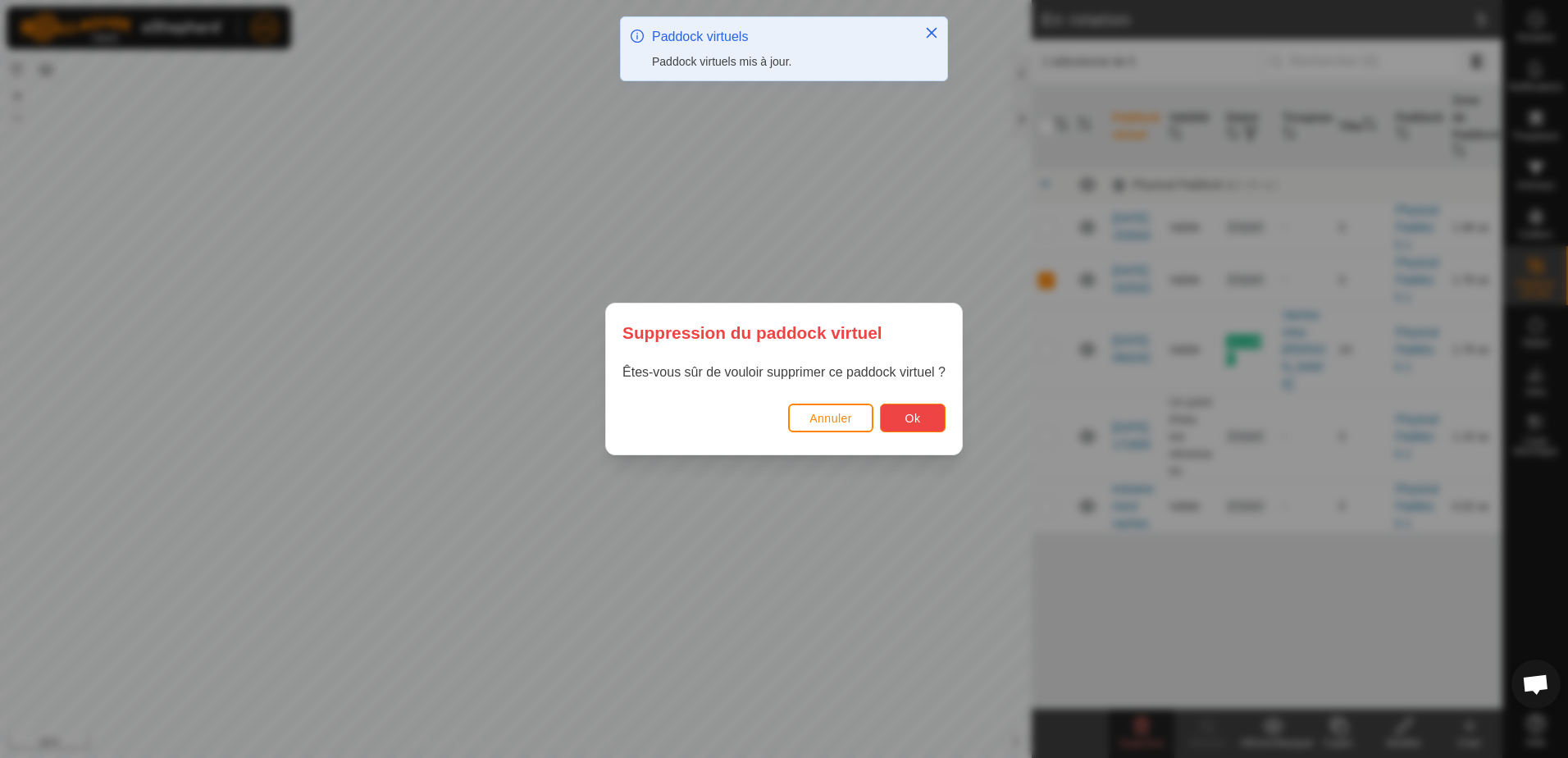
click at [909, 420] on span "Ok" at bounding box center [913, 419] width 16 height 13
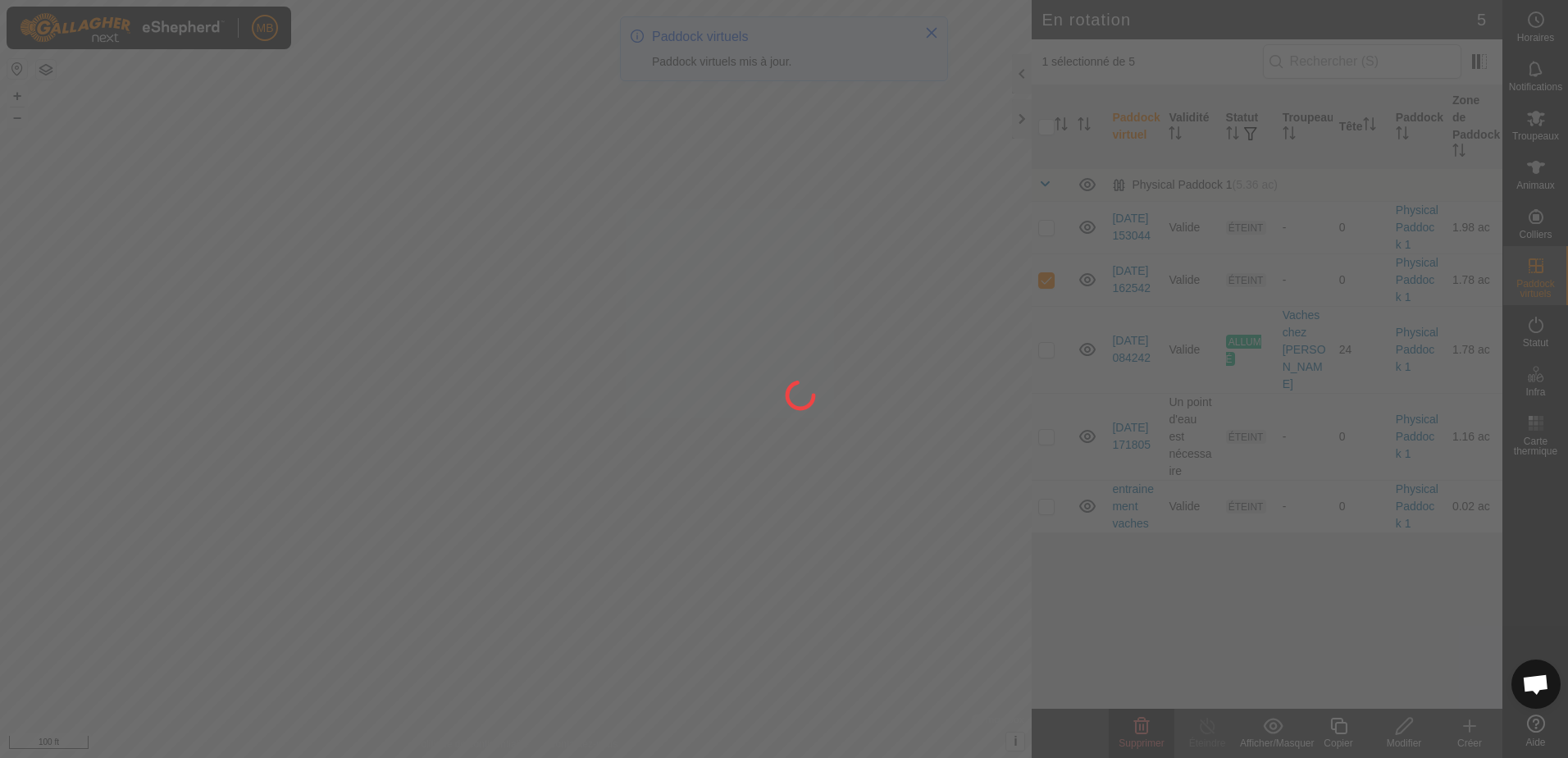
checkbox input "false"
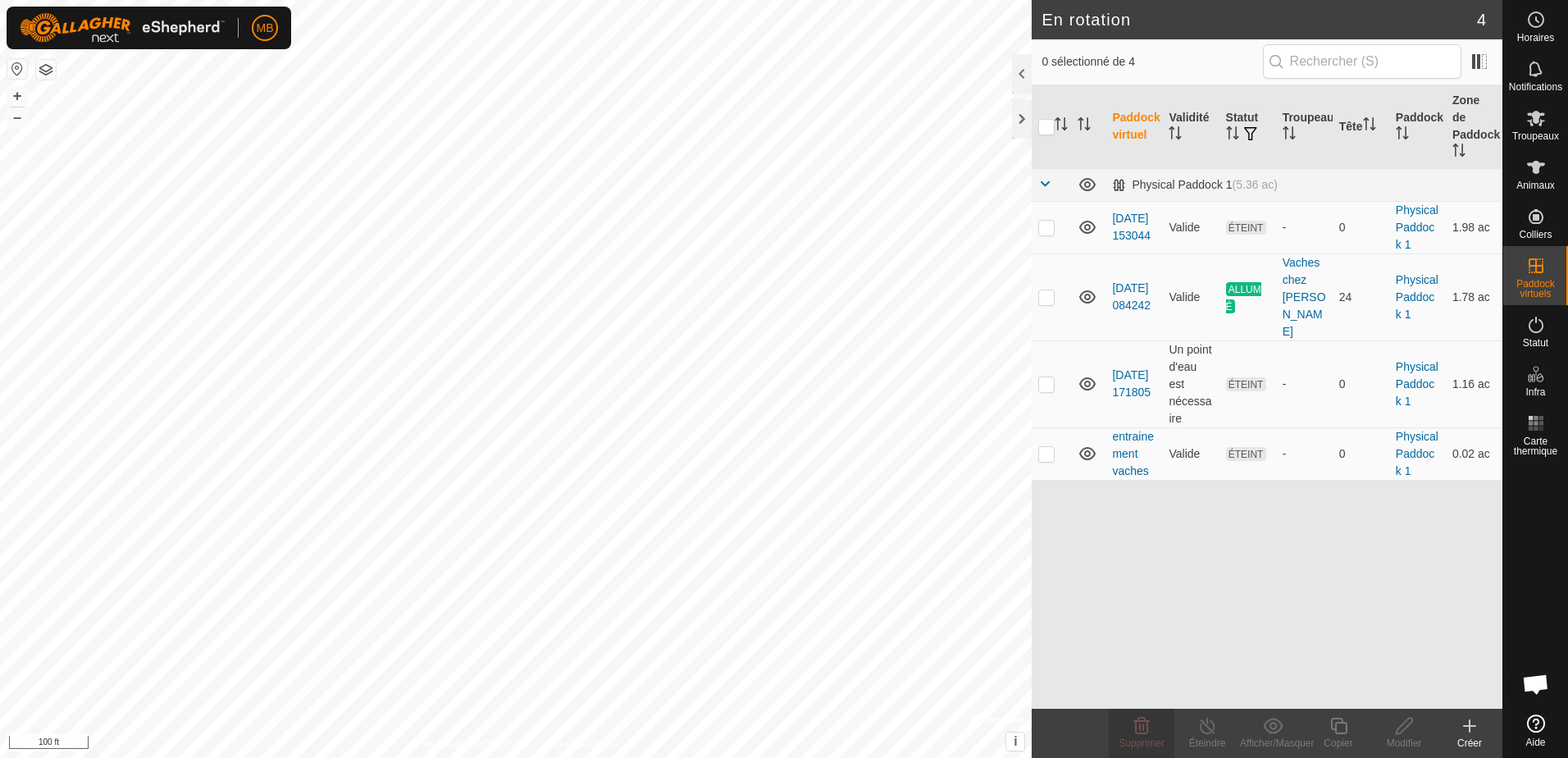
checkbox input "true"
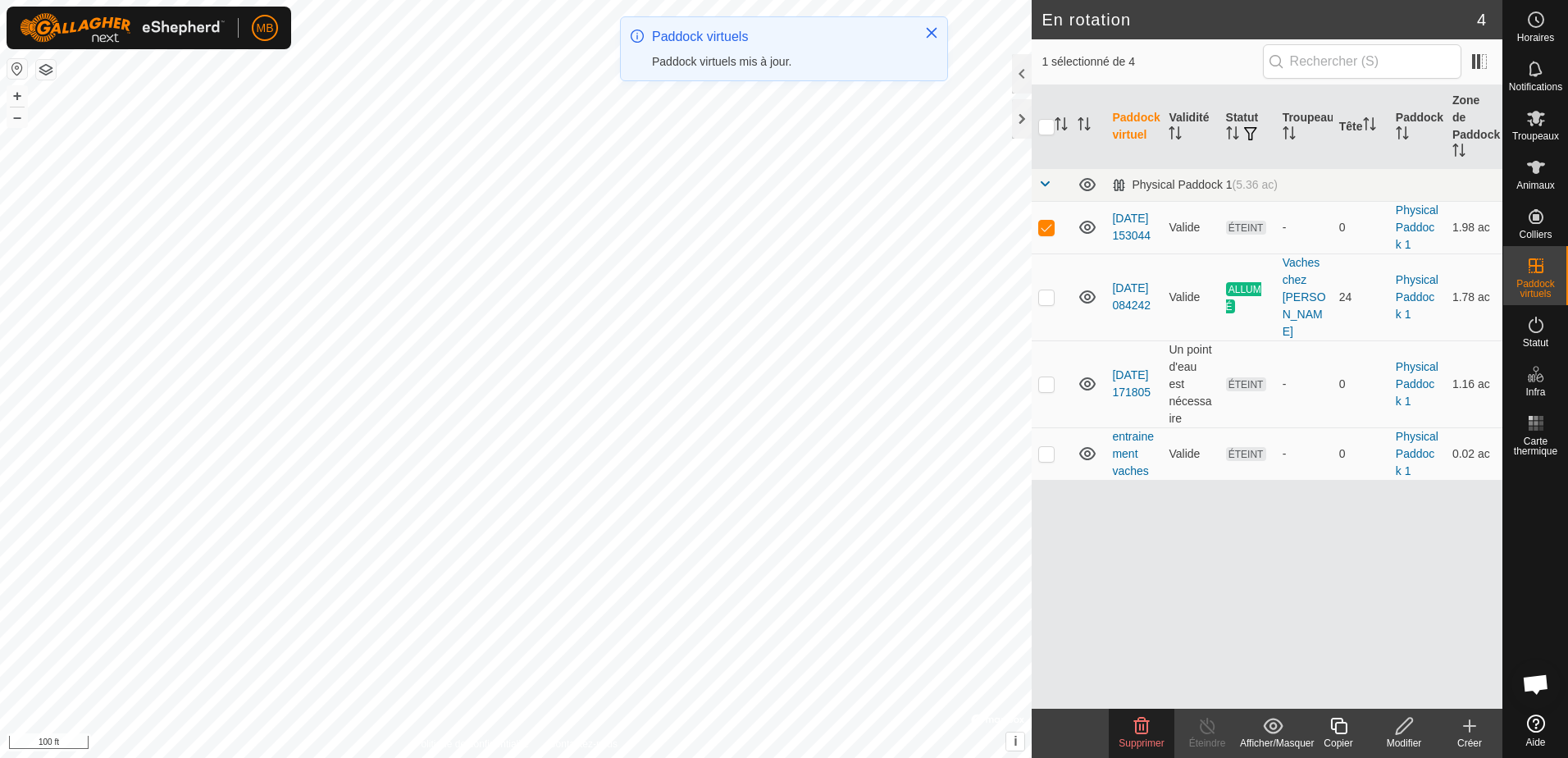
click at [1146, 732] on icon at bounding box center [1141, 725] width 20 height 20
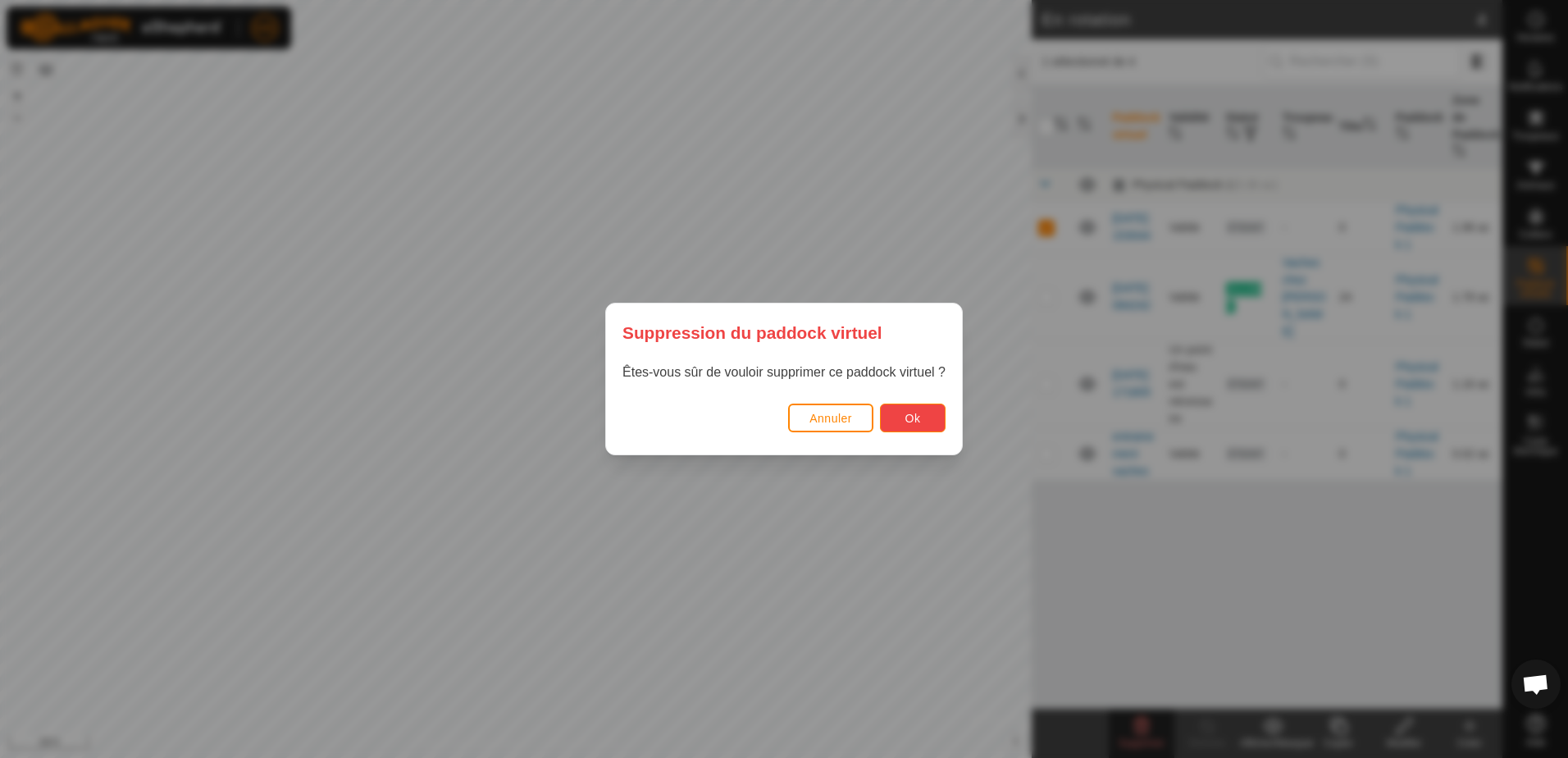
click at [912, 419] on span "Ok" at bounding box center [913, 419] width 16 height 13
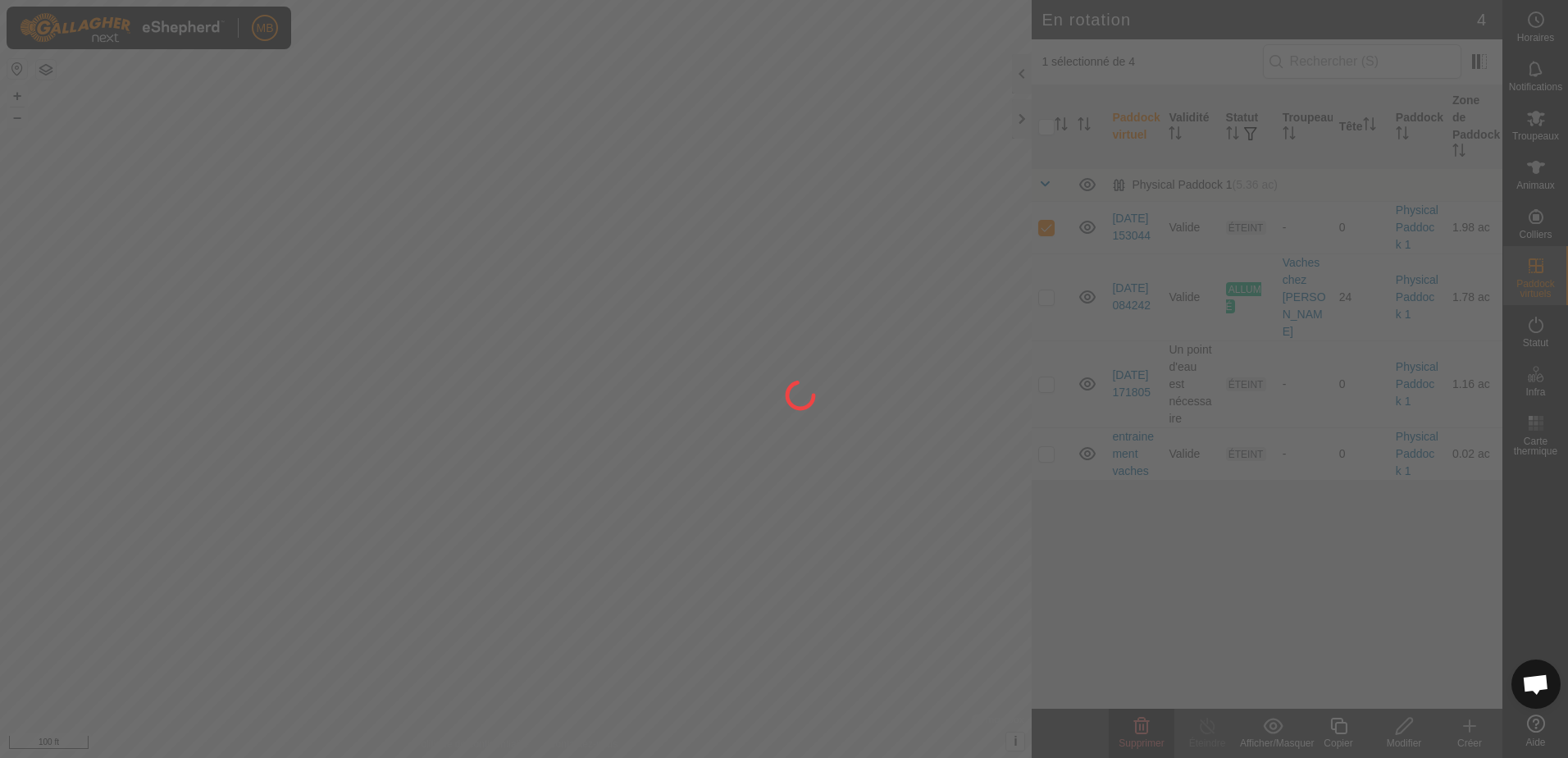
checkbox input "false"
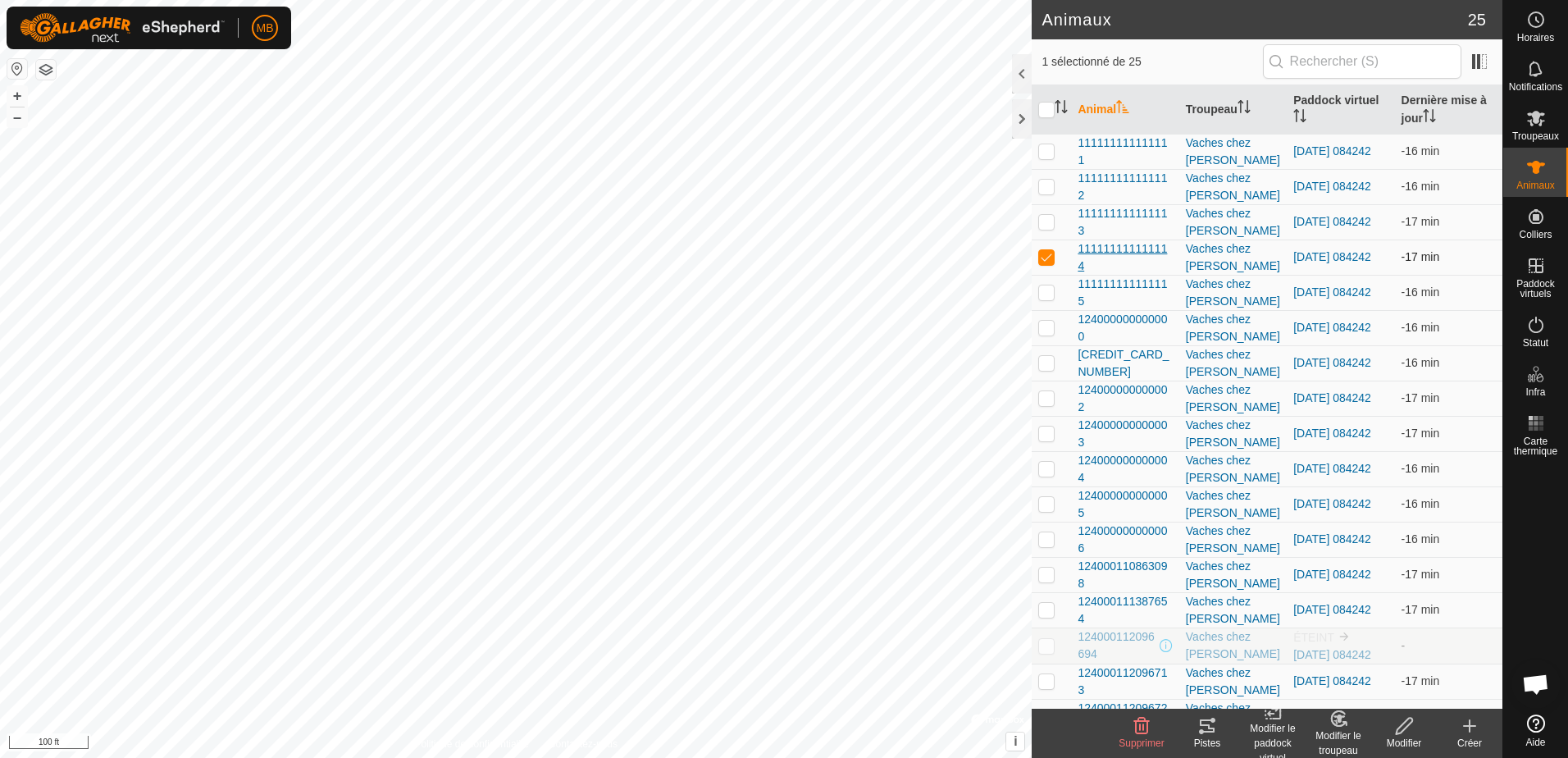
click at [1118, 243] on span "111111111111114" at bounding box center [1125, 257] width 94 height 35
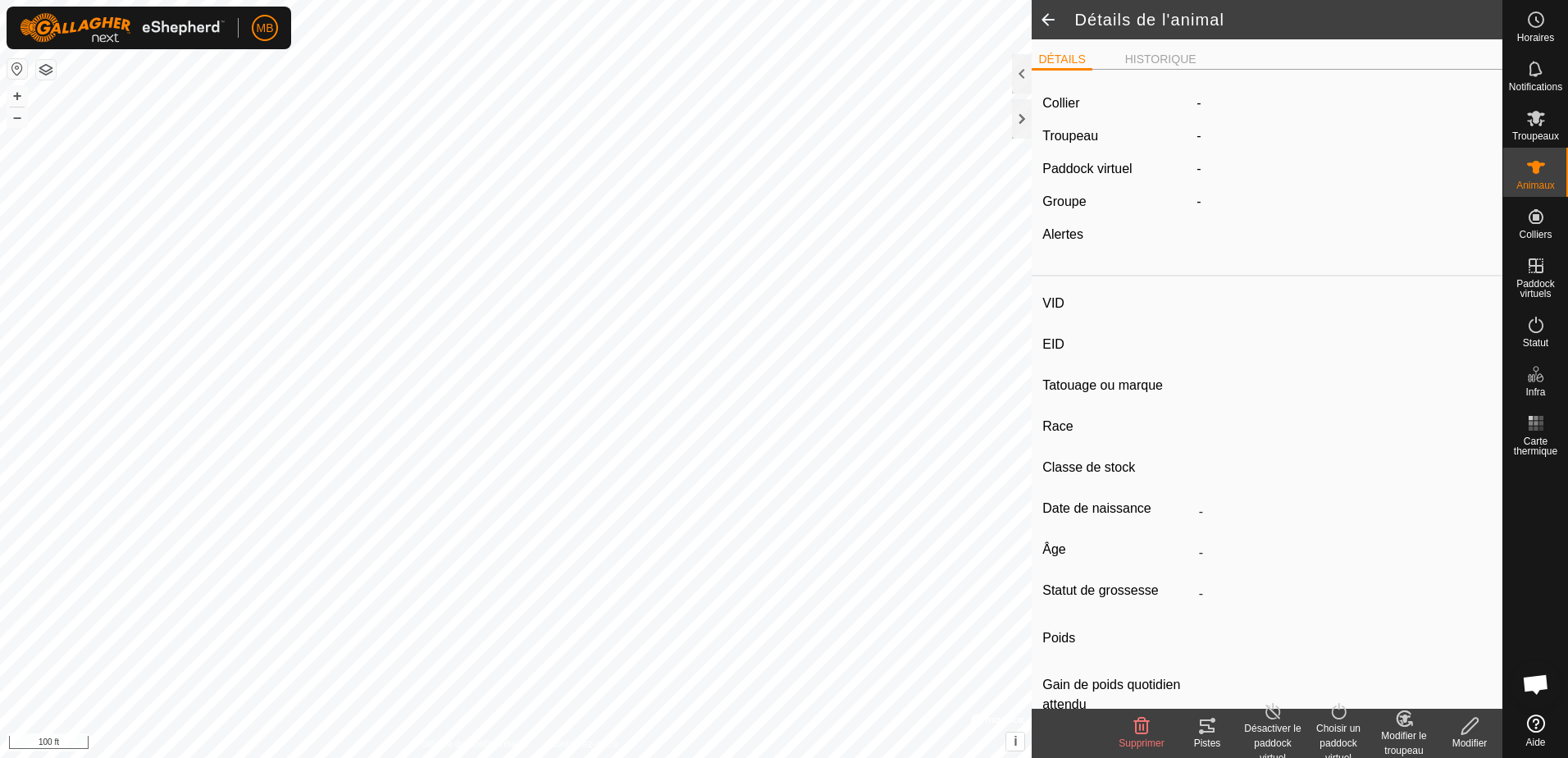
type input "-"
type input "111111111111114"
type input "Grise"
type input "CR"
type input "-"
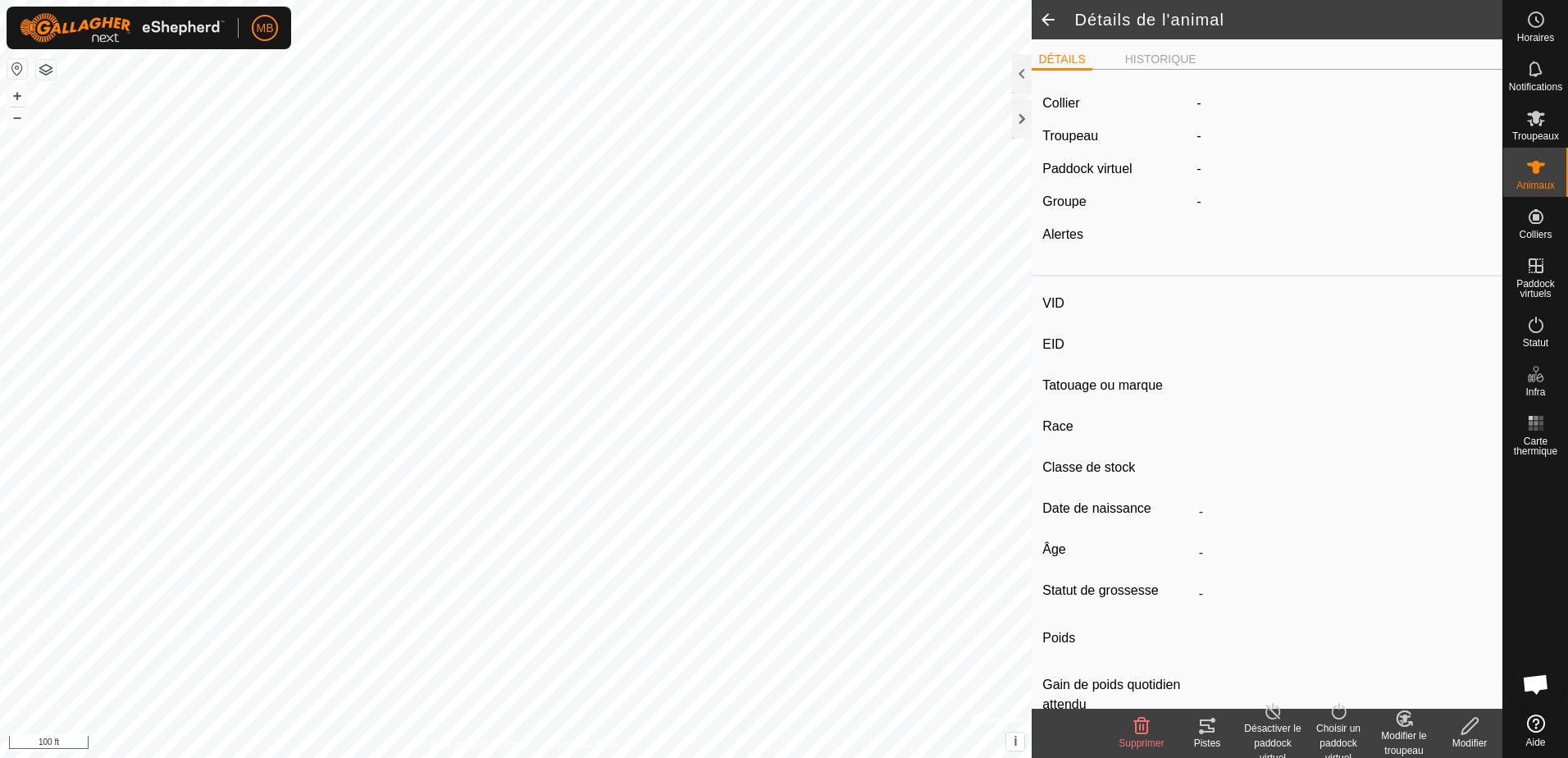
type input "05/2021"
type input "4 years 6 months"
type input "1200 kg"
type input "-"
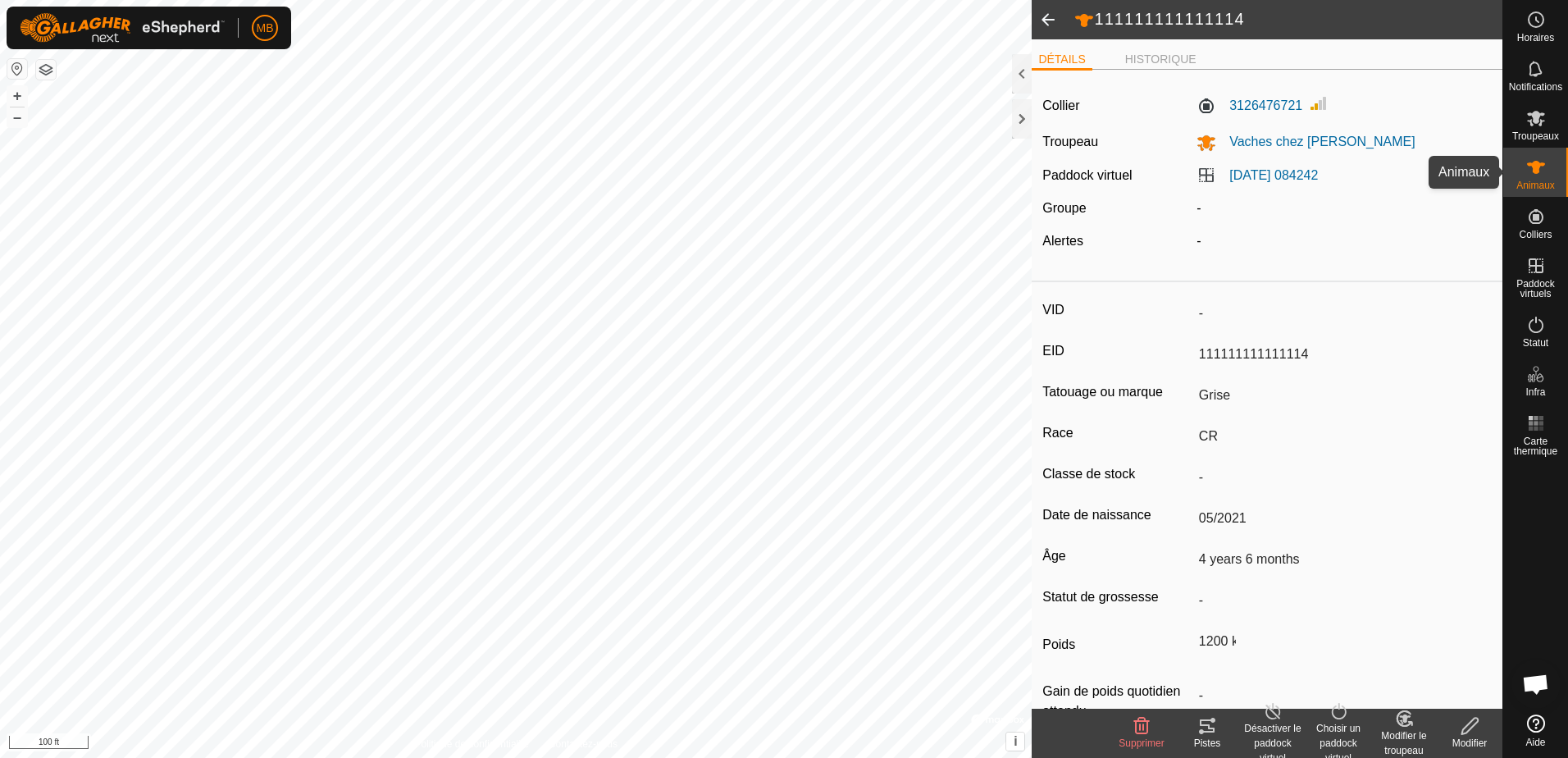
click at [1531, 167] on icon at bounding box center [1535, 167] width 20 height 20
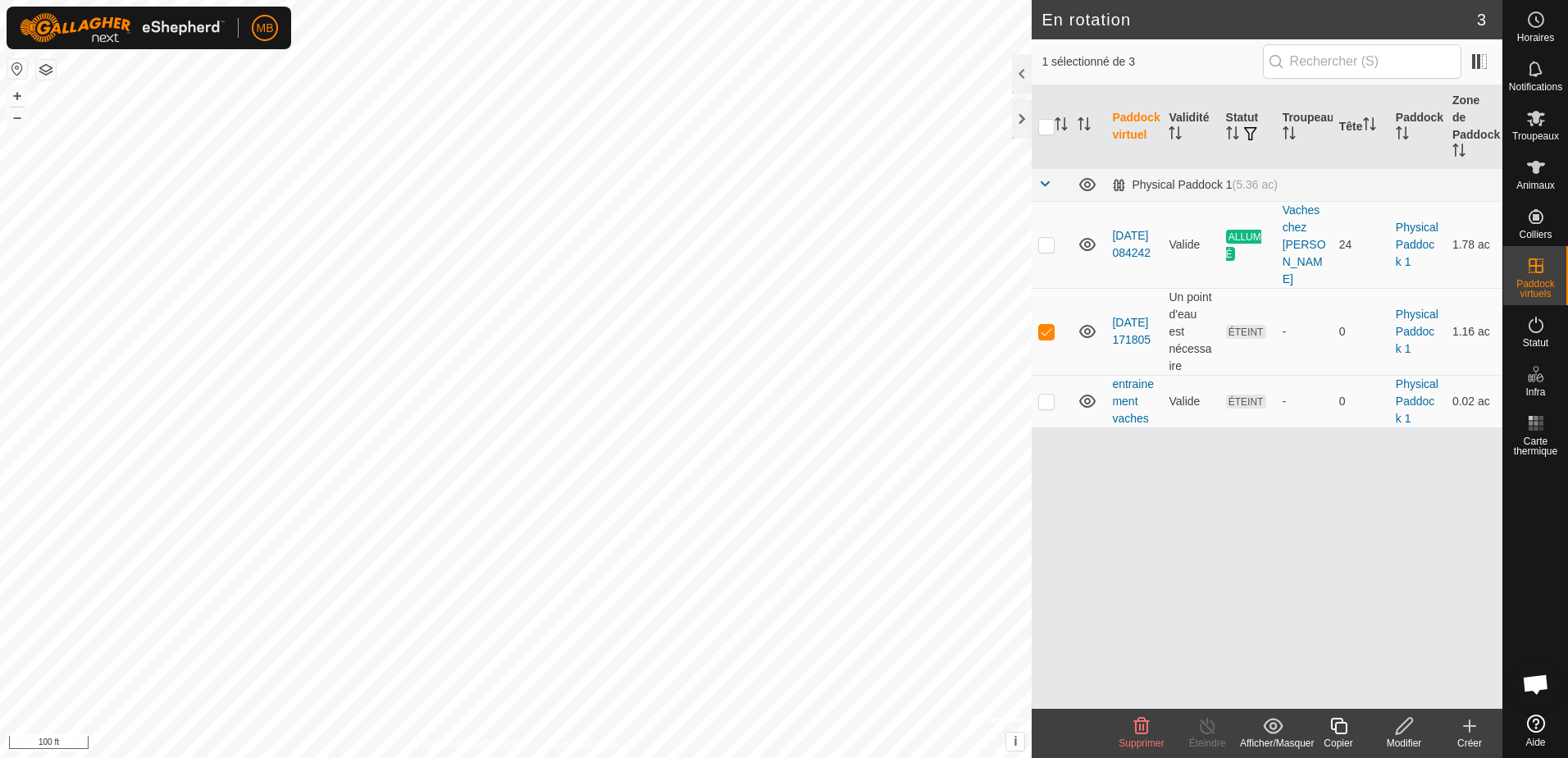
click at [1400, 735] on div "Modifier" at bounding box center [1404, 743] width 66 height 15
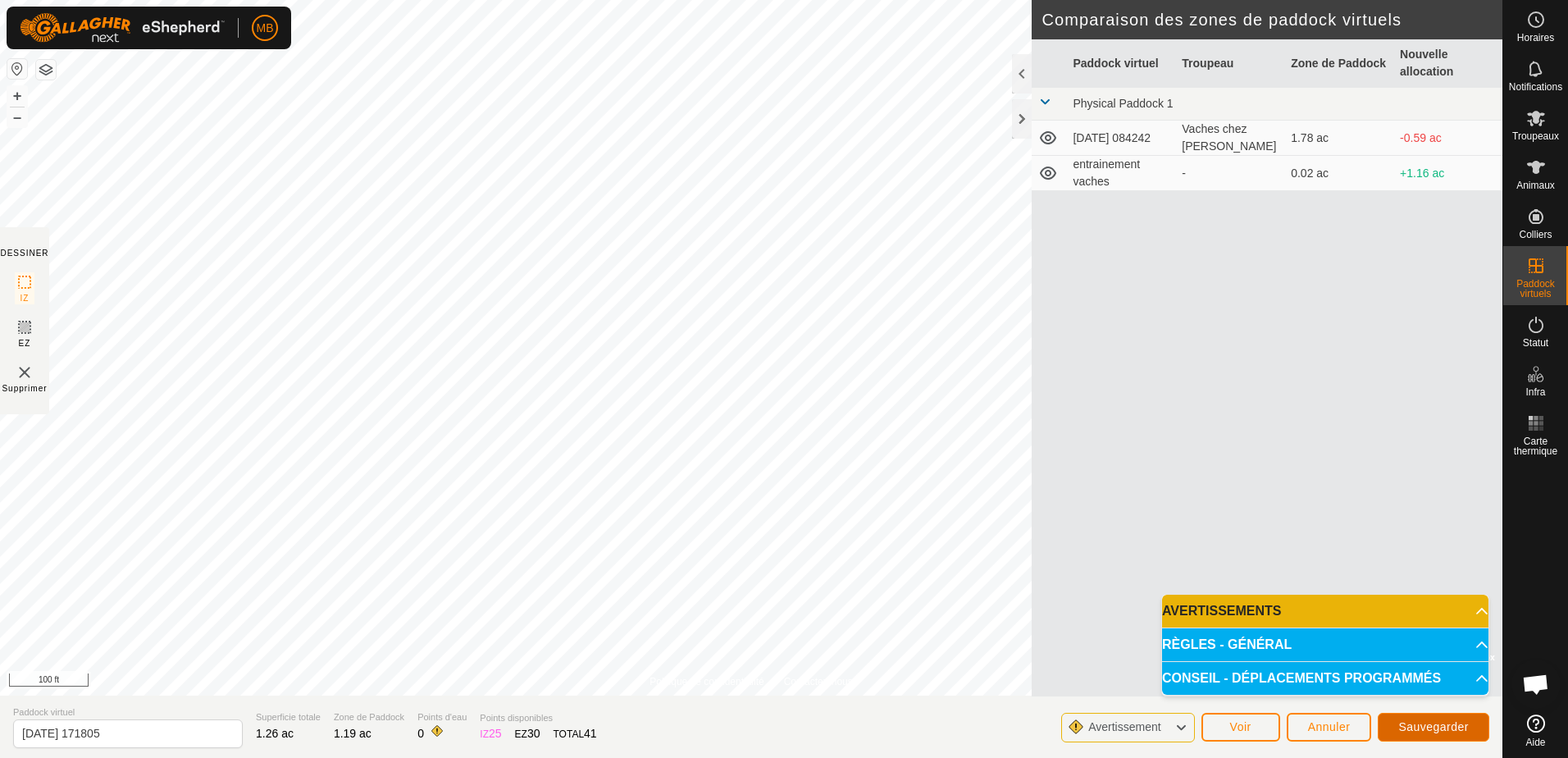
click at [1425, 730] on span "Sauvegarder" at bounding box center [1433, 727] width 71 height 13
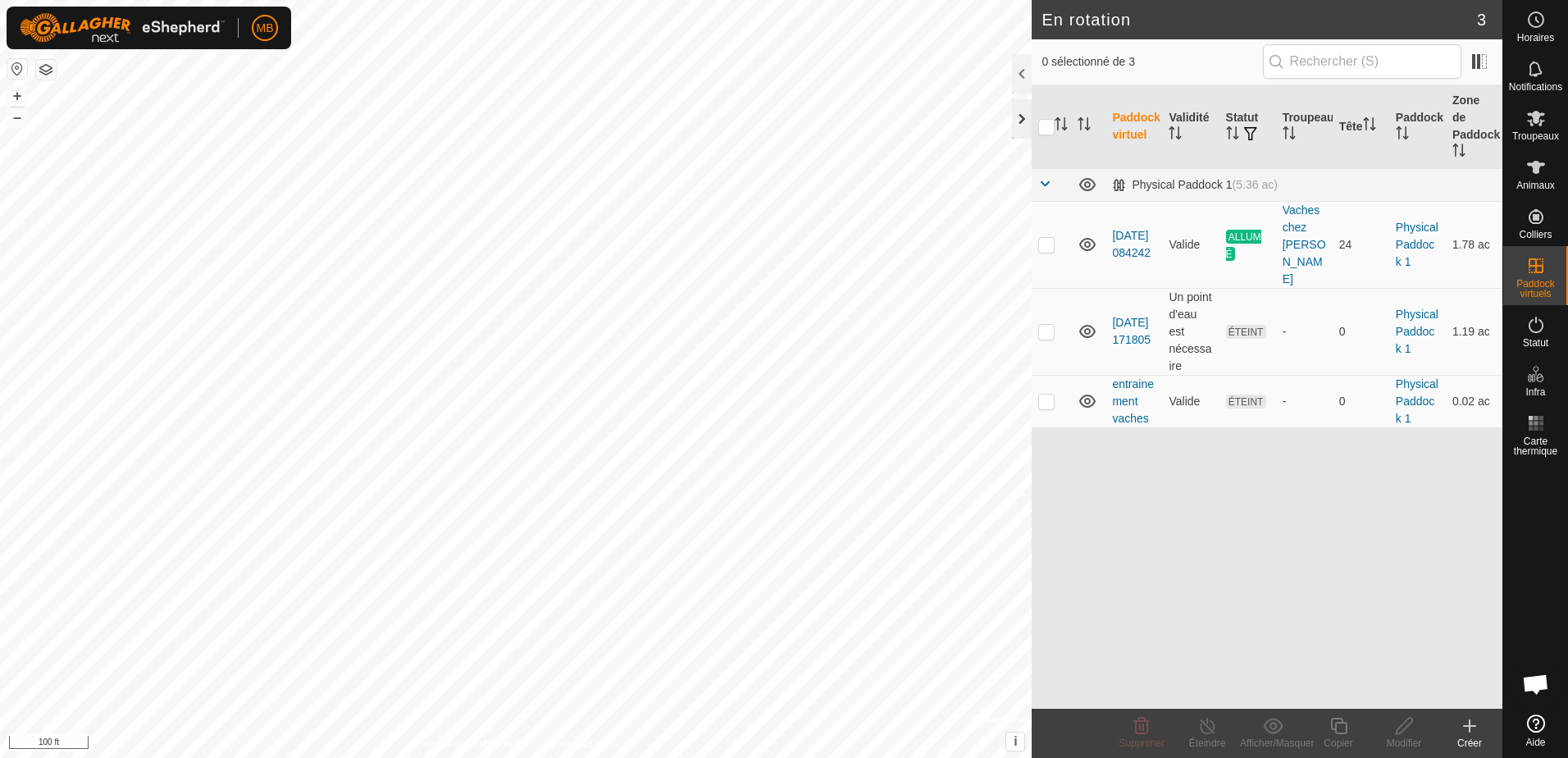
checkbox input "true"
click at [1404, 735] on div "Modifier" at bounding box center [1404, 743] width 66 height 15
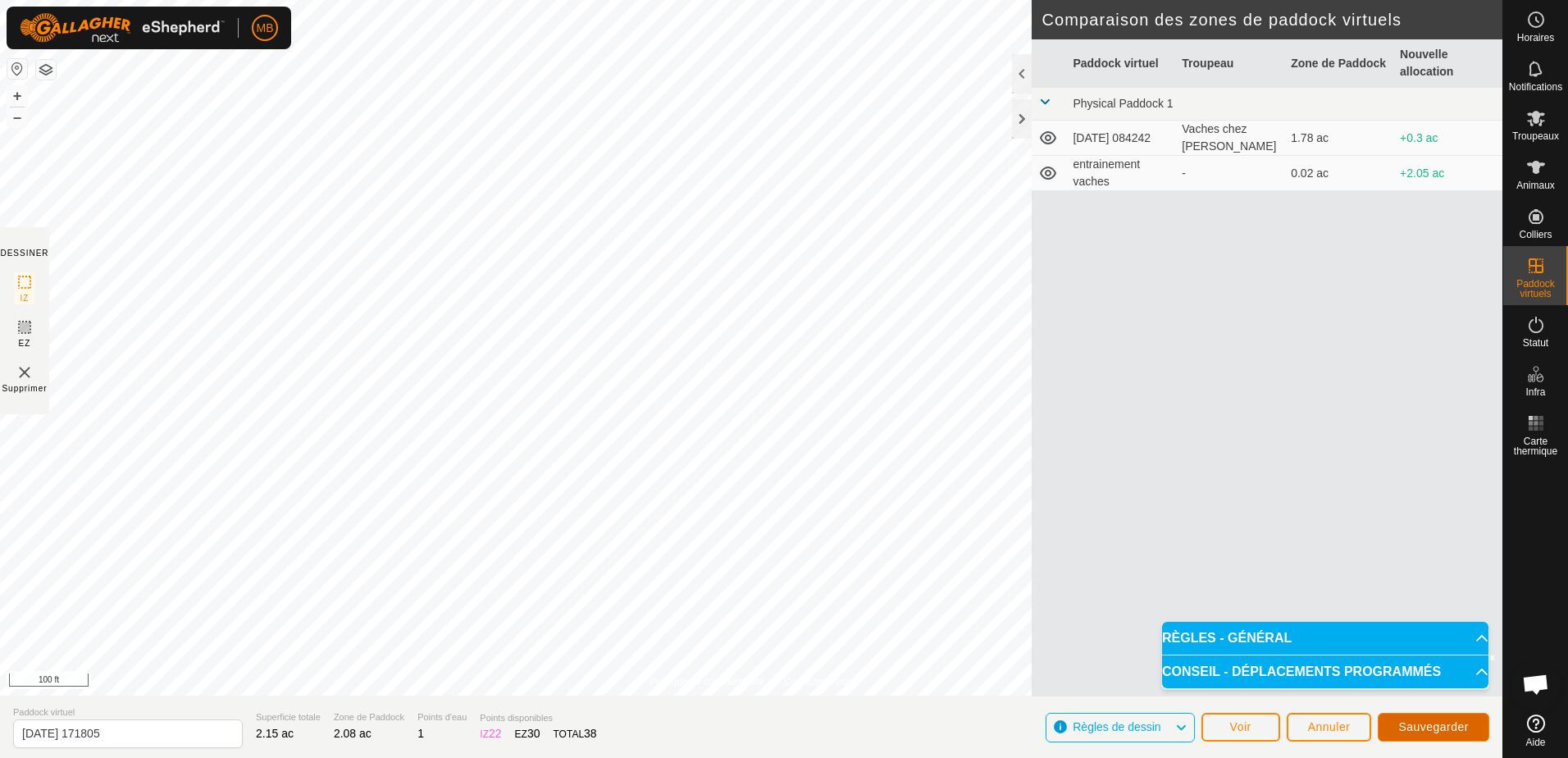
click at [1428, 729] on span "Sauvegarder" at bounding box center [1433, 727] width 71 height 13
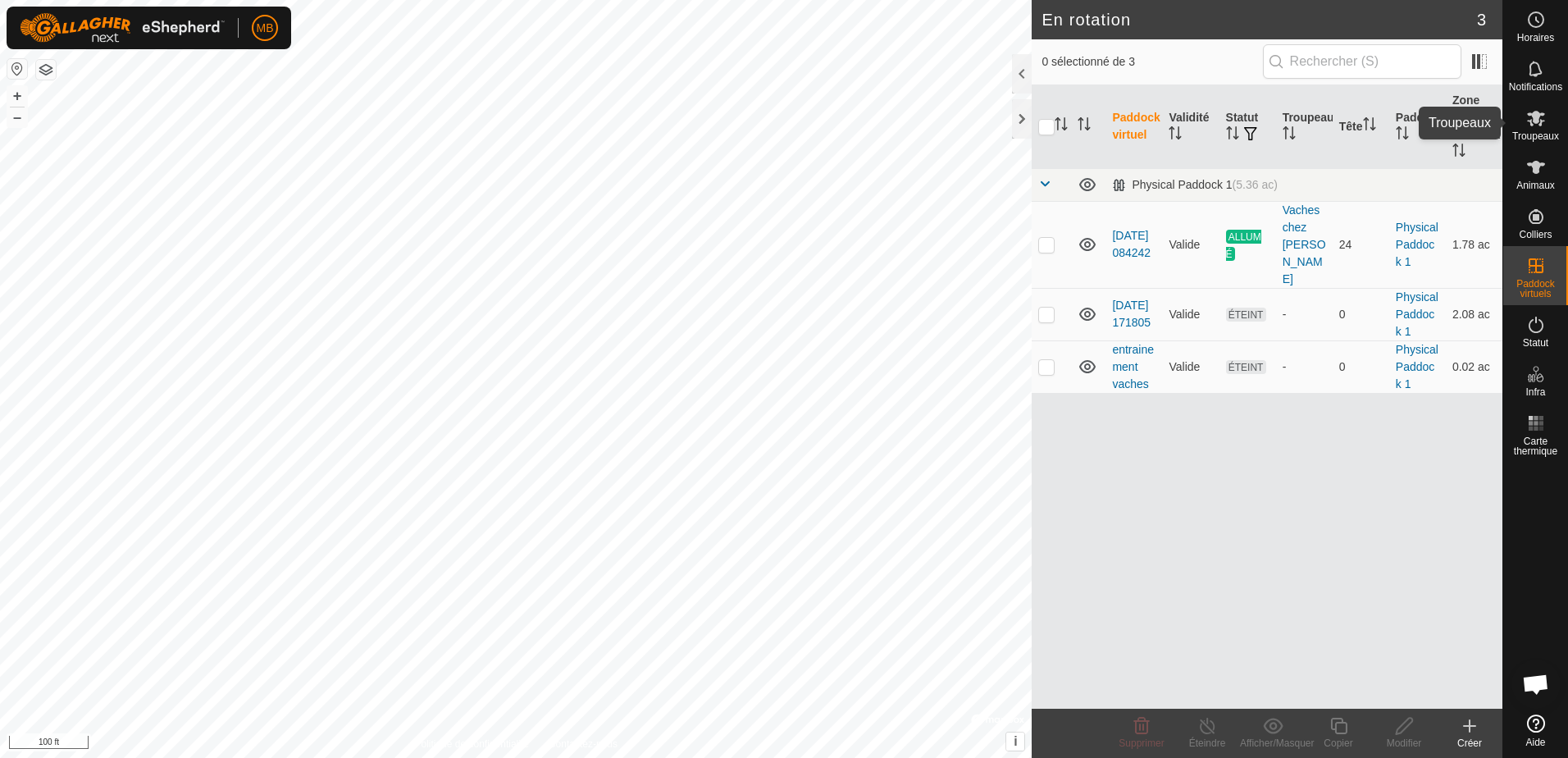
click at [1539, 119] on icon at bounding box center [1535, 118] width 20 height 20
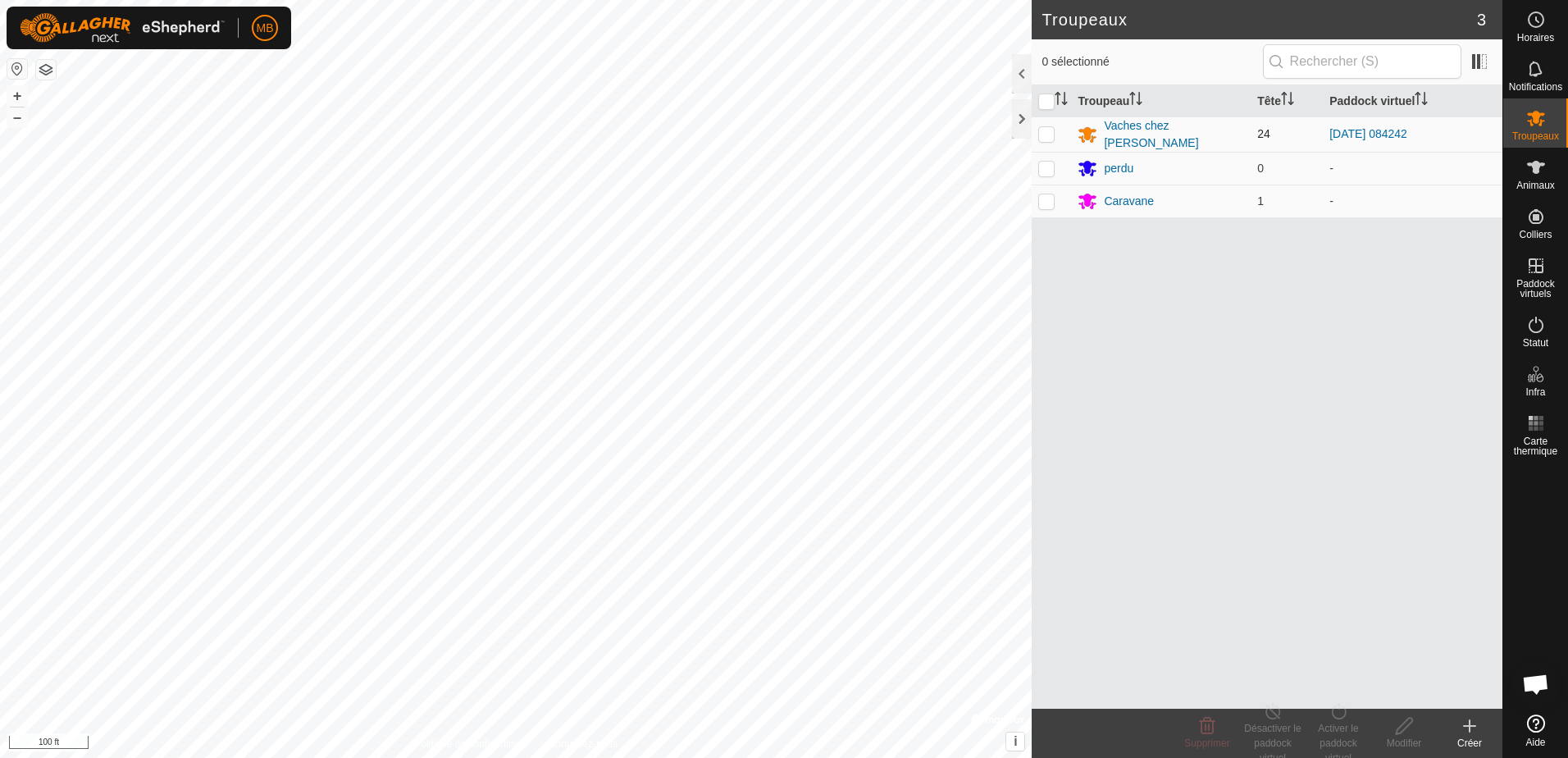
click at [1046, 133] on p-checkbox at bounding box center [1046, 134] width 16 height 13
checkbox input "true"
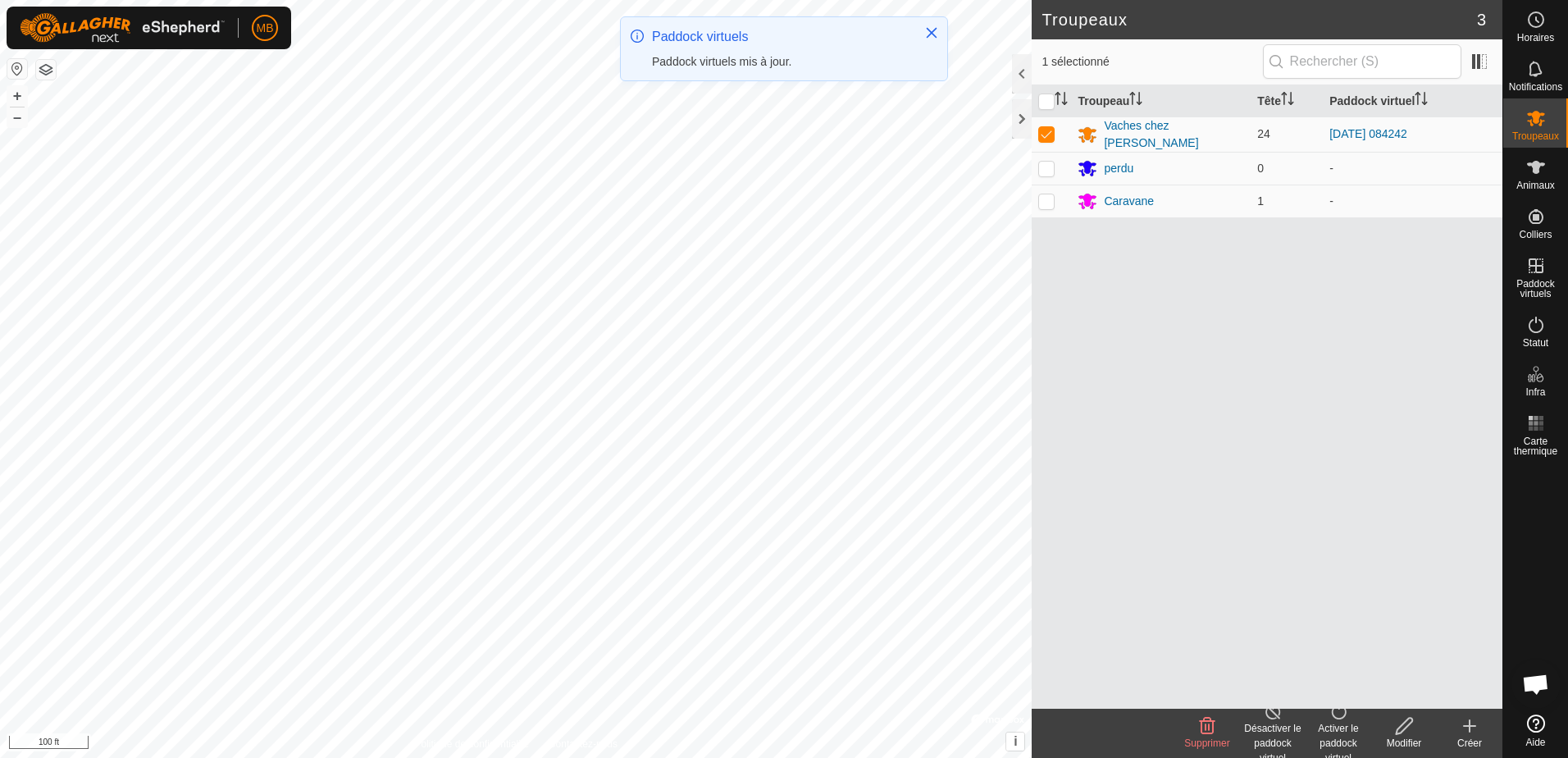
click at [1329, 727] on div "Activer le paddock virtuel" at bounding box center [1338, 742] width 66 height 44
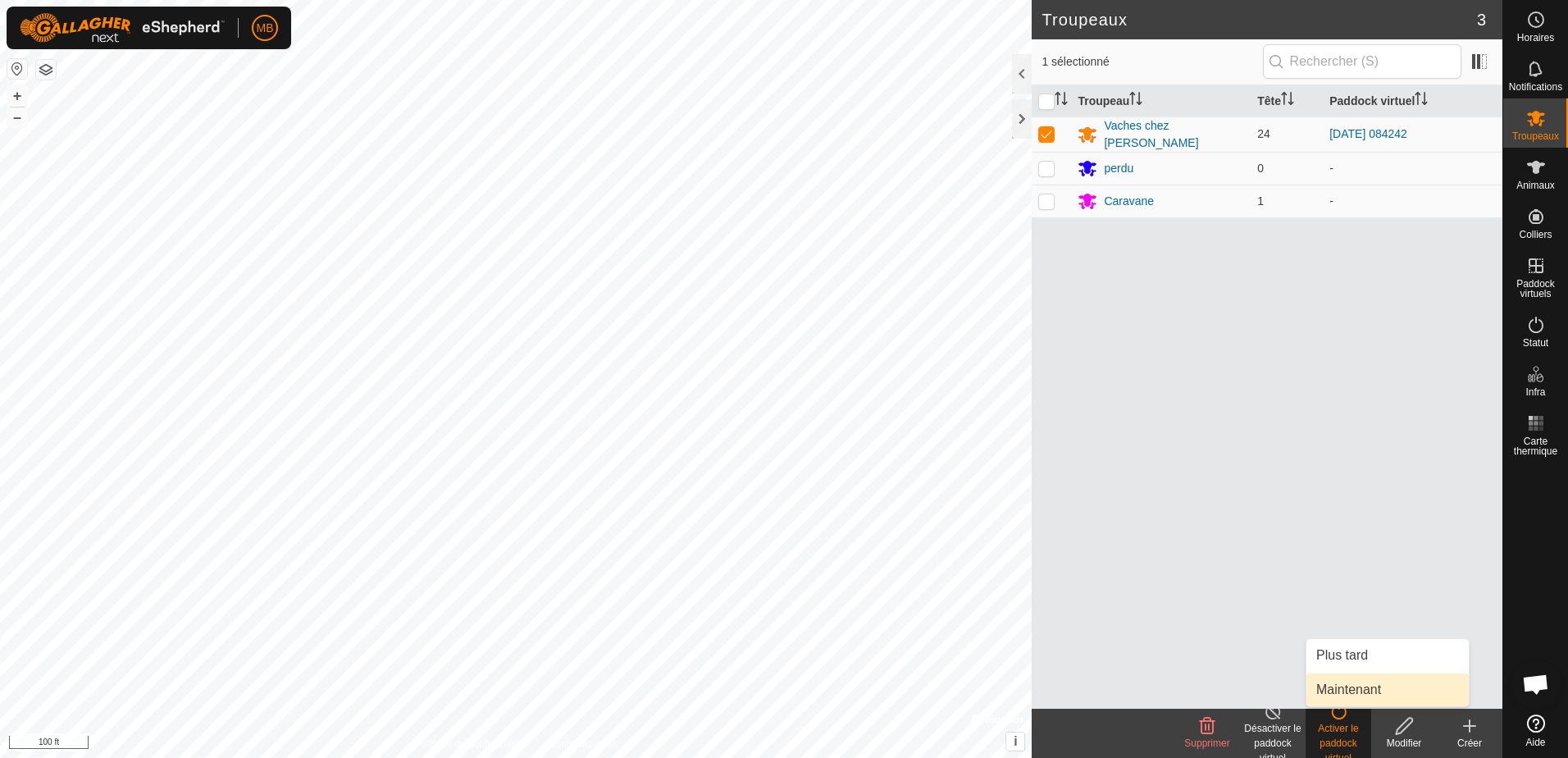
click at [1340, 691] on link "Maintenant" at bounding box center [1387, 689] width 162 height 33
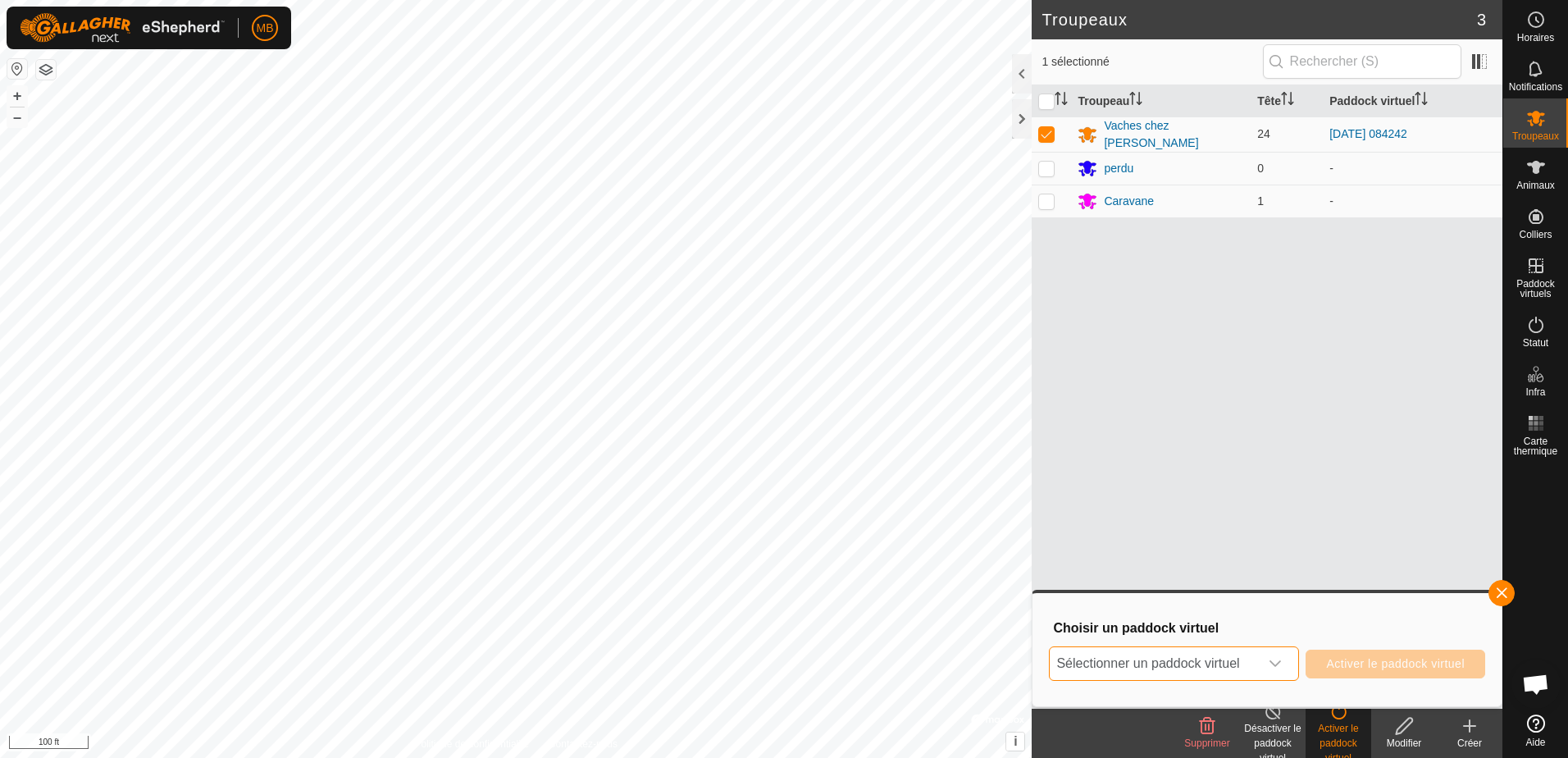
click at [1236, 667] on span "Sélectionner un paddock virtuel" at bounding box center [1154, 663] width 209 height 33
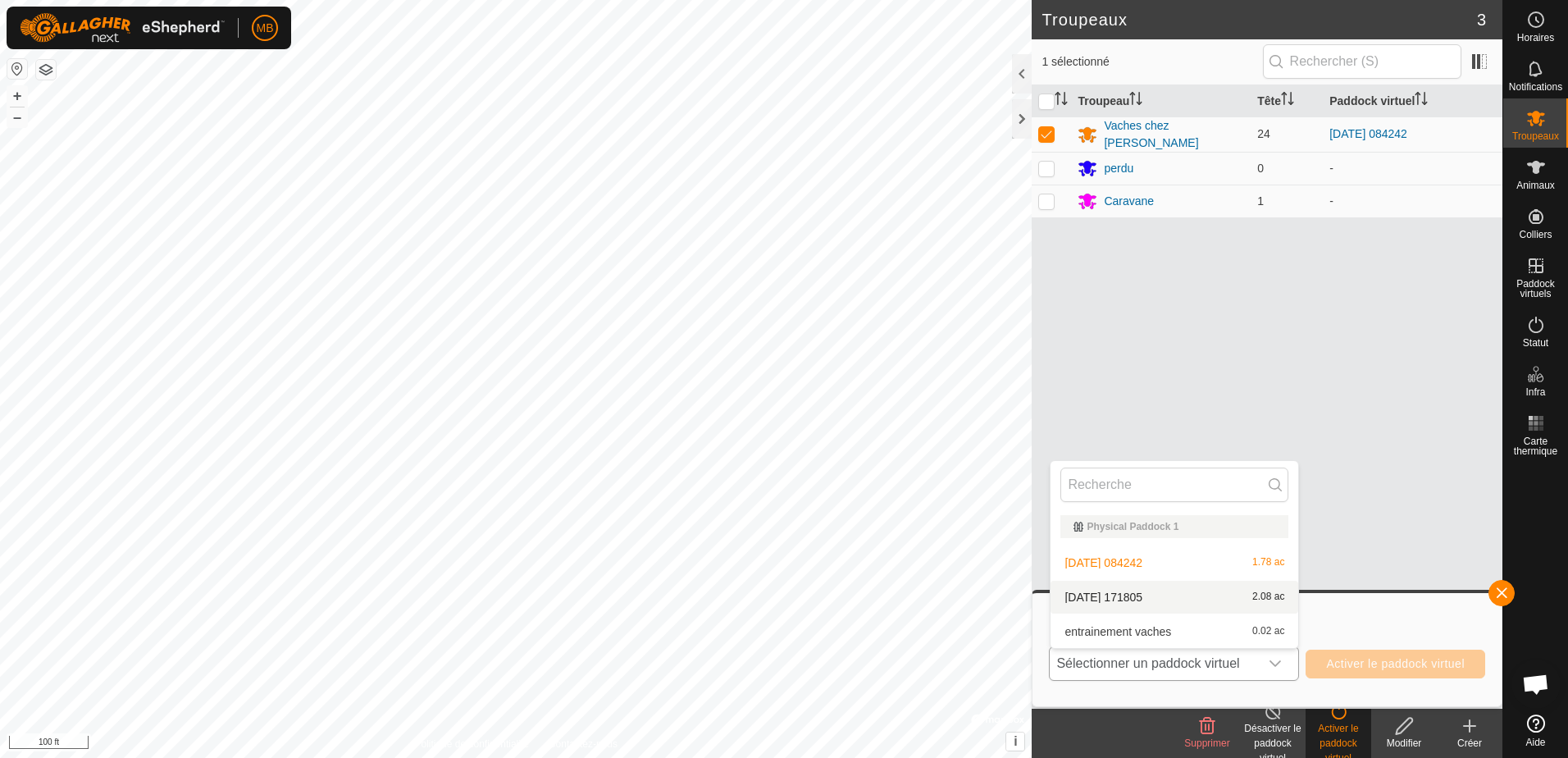
click at [1153, 592] on li "[DATE] 171805 2.08 ac" at bounding box center [1174, 597] width 248 height 33
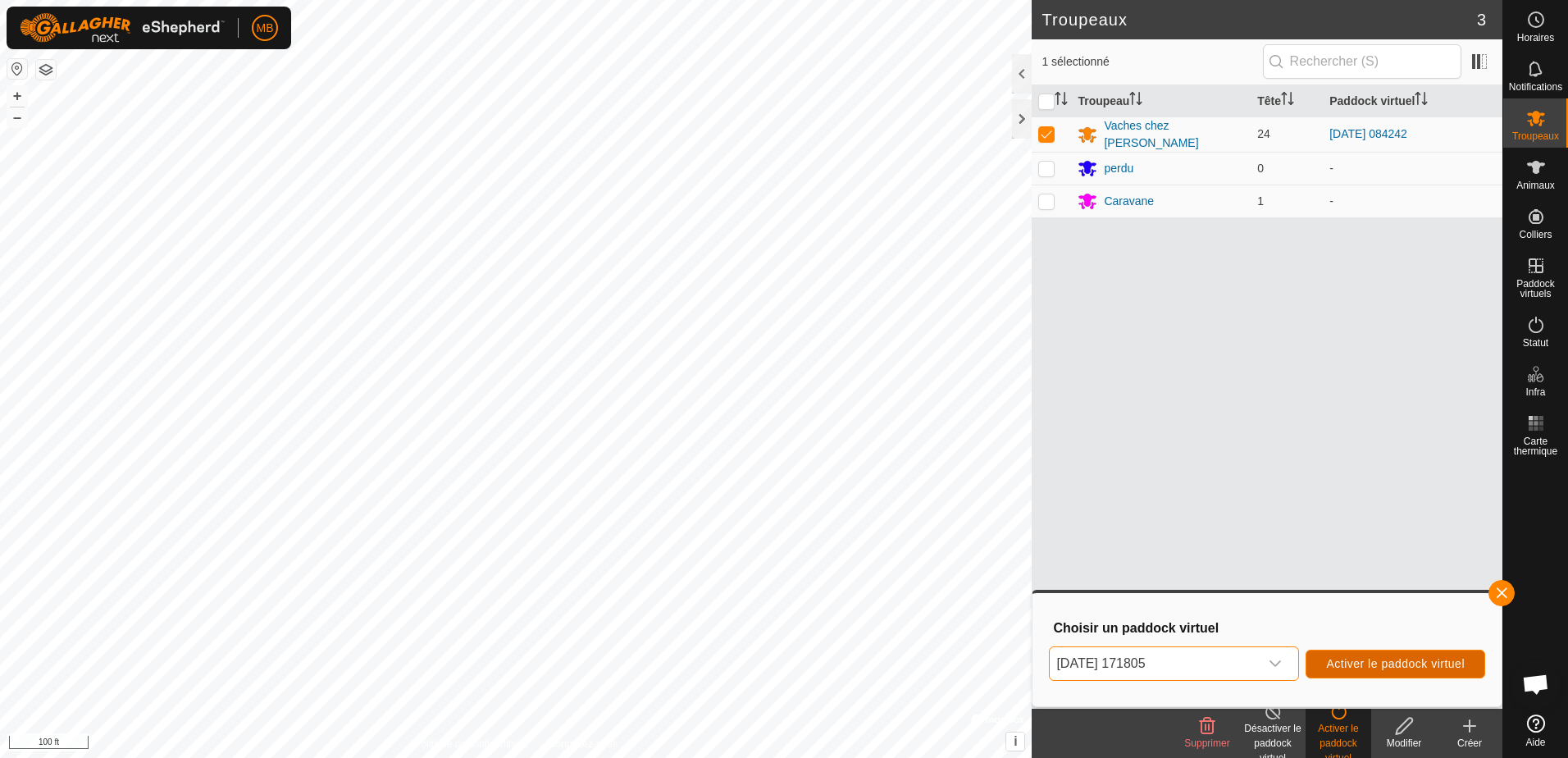
click at [1368, 667] on span "Activer le paddock virtuel" at bounding box center [1395, 664] width 139 height 13
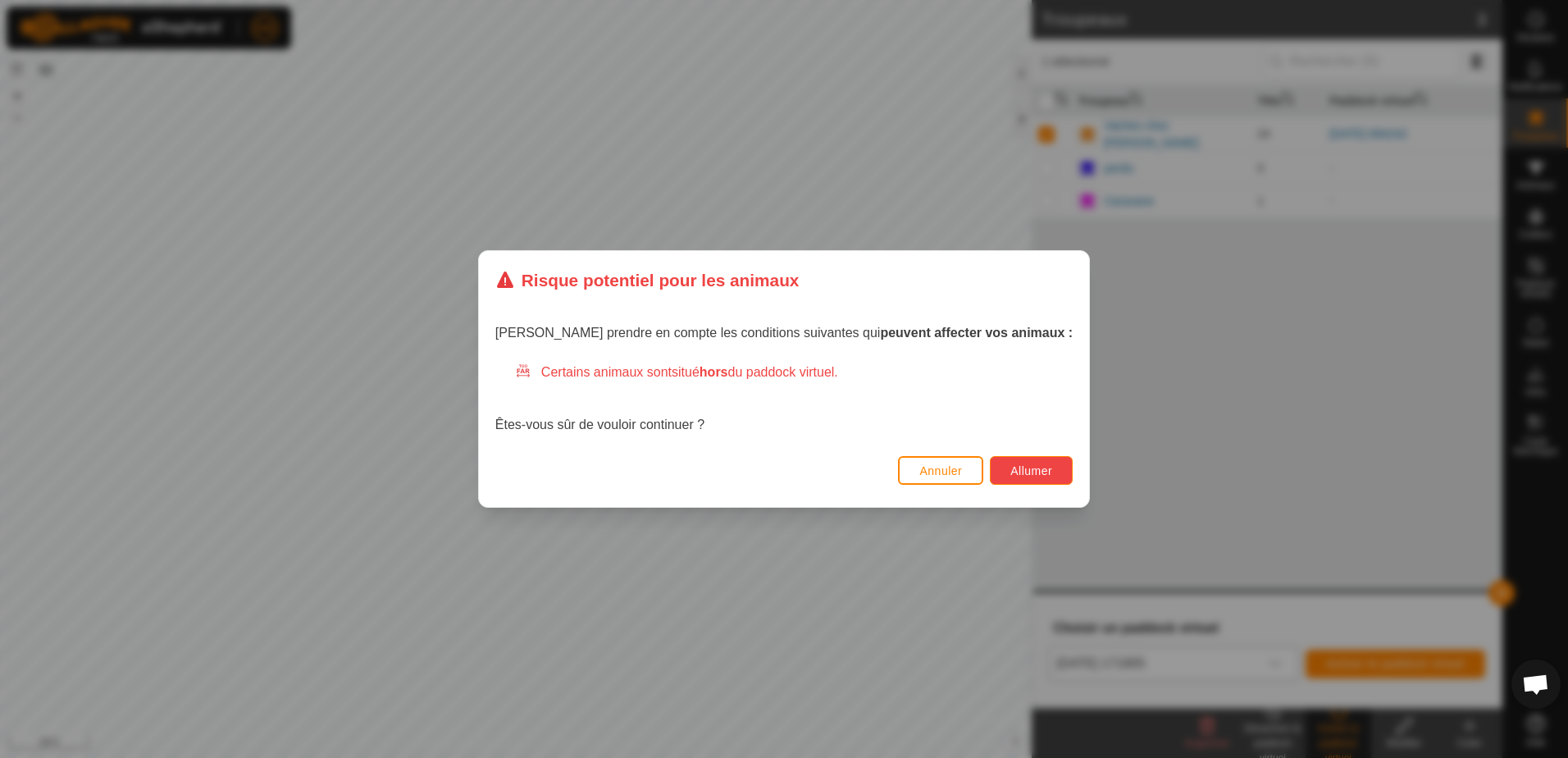
click at [1010, 466] on span "Allumer" at bounding box center [1031, 470] width 41 height 13
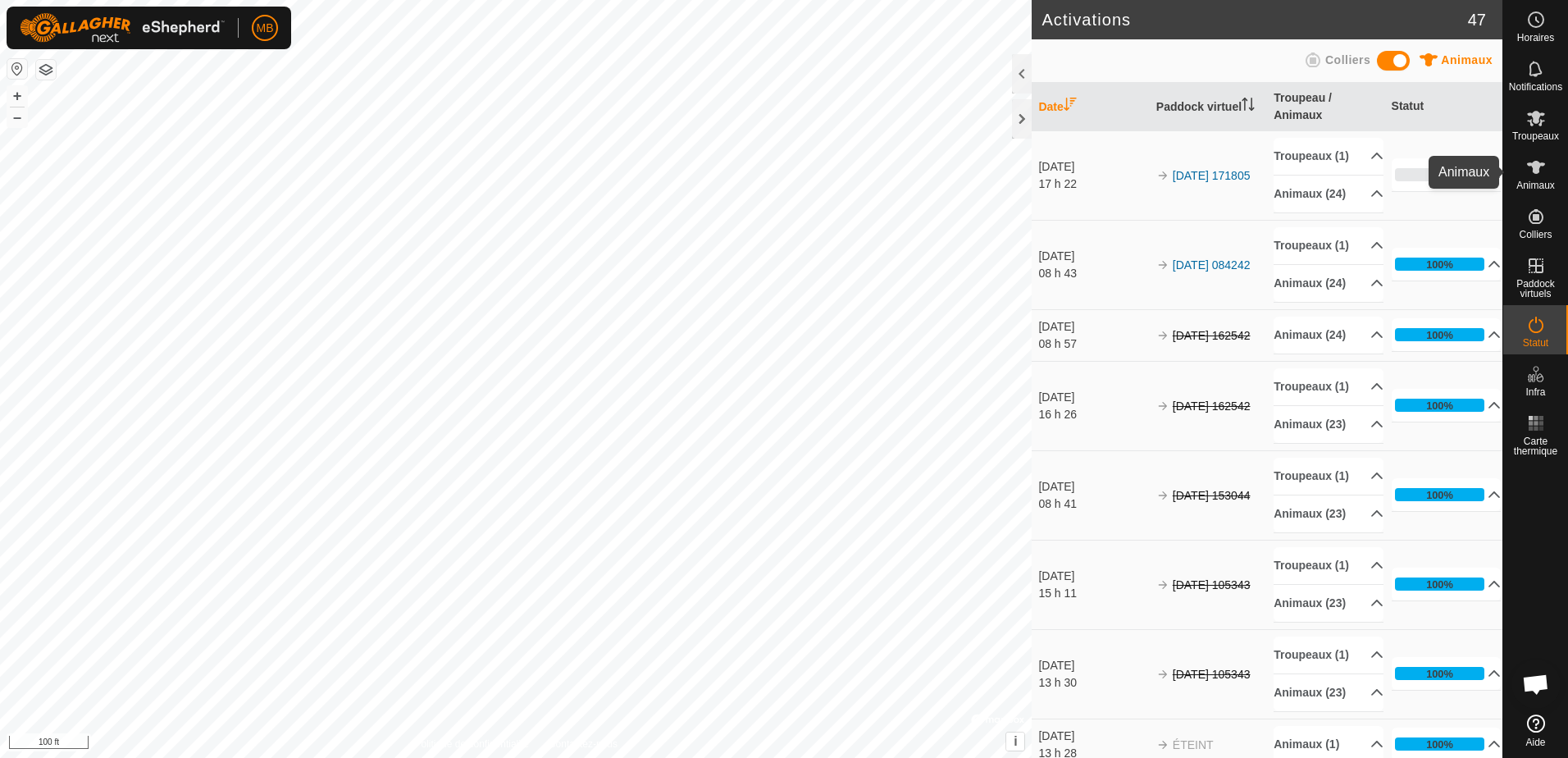
click at [1538, 180] on span "Animaux" at bounding box center [1535, 185] width 39 height 9
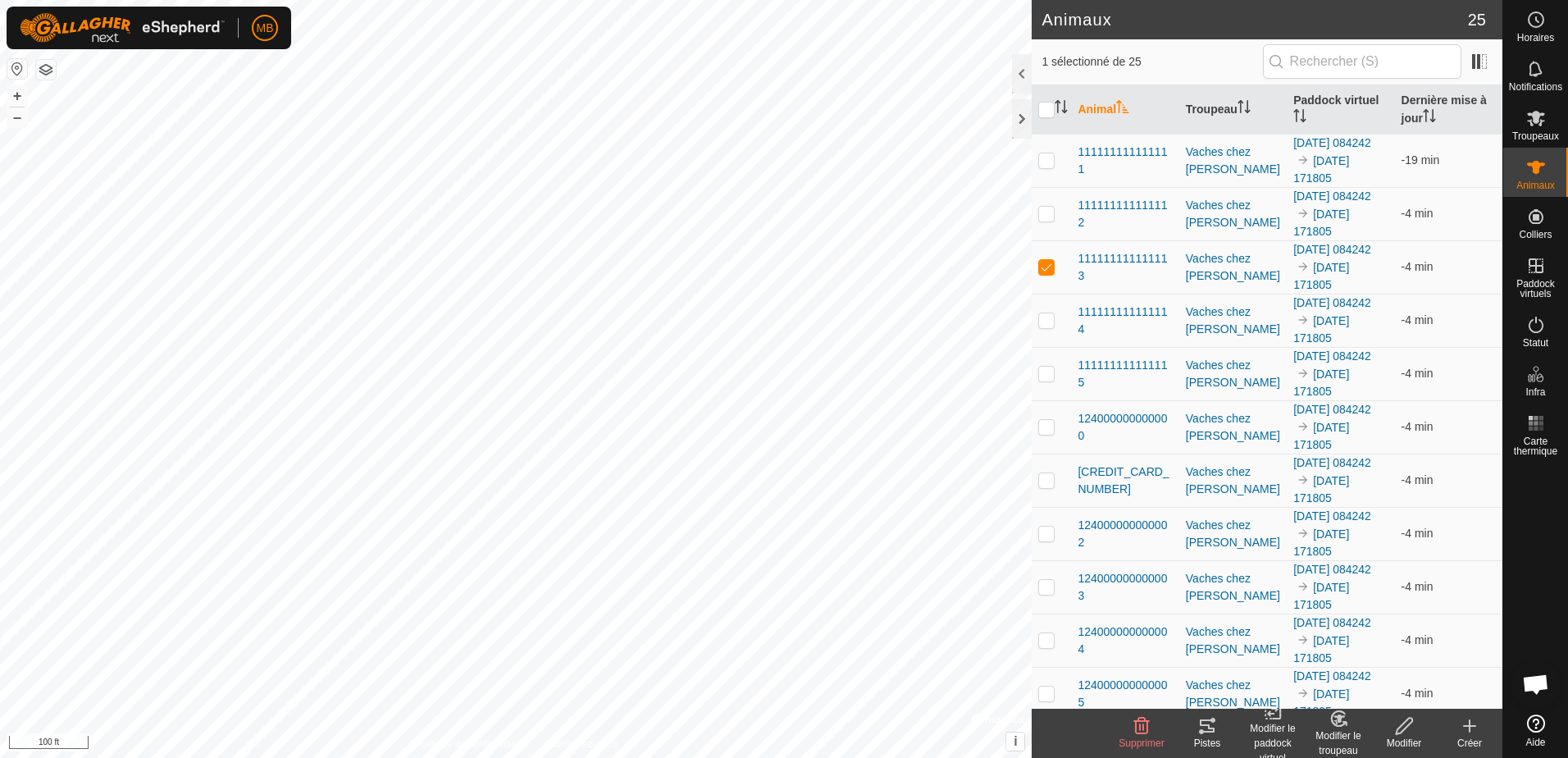
click at [1204, 733] on icon at bounding box center [1207, 725] width 20 height 20
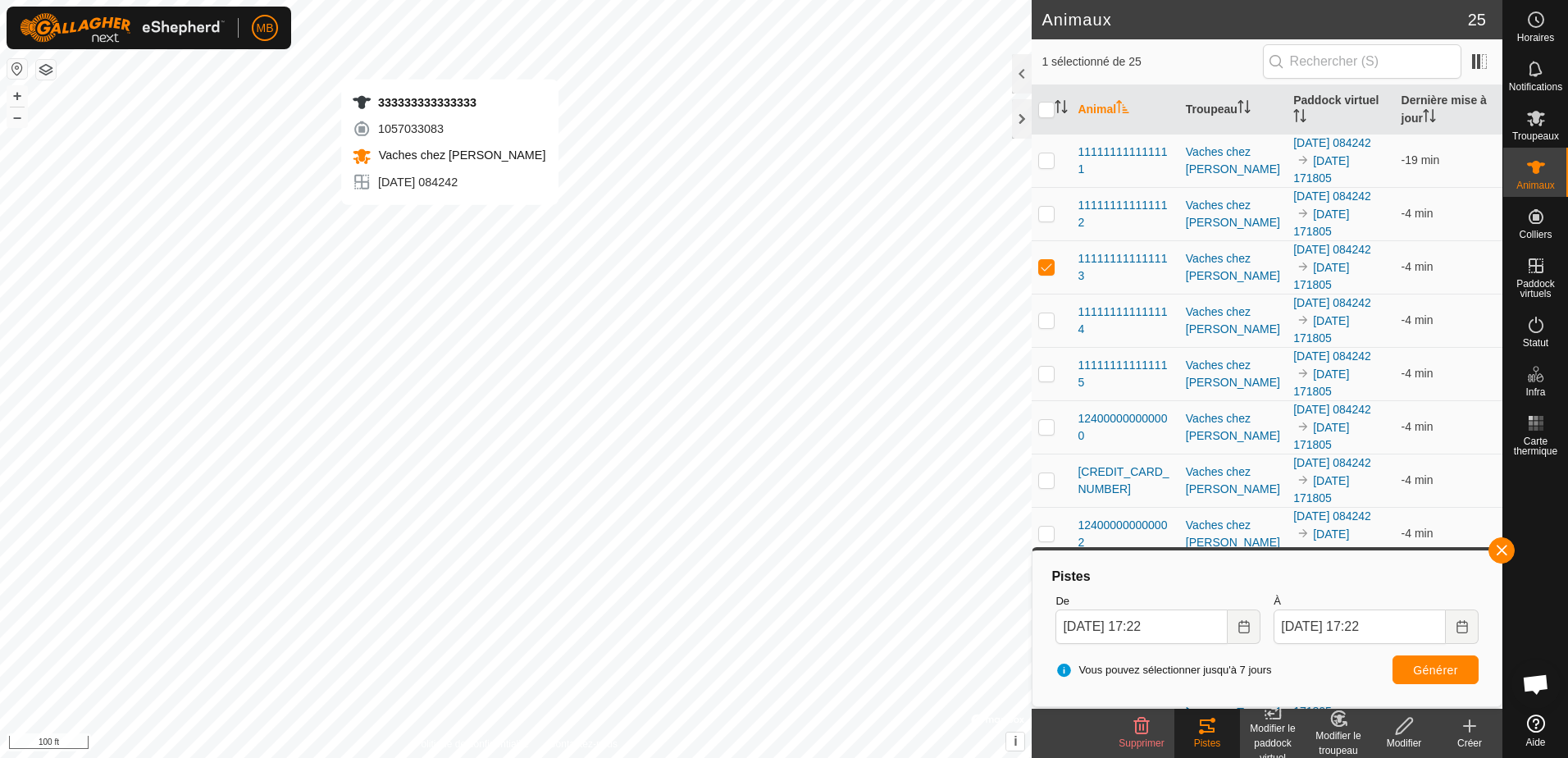
checkbox input "false"
checkbox input "true"
click at [1410, 669] on button "Générer" at bounding box center [1435, 669] width 86 height 28
